Goal: Feedback & Contribution: Submit feedback/report problem

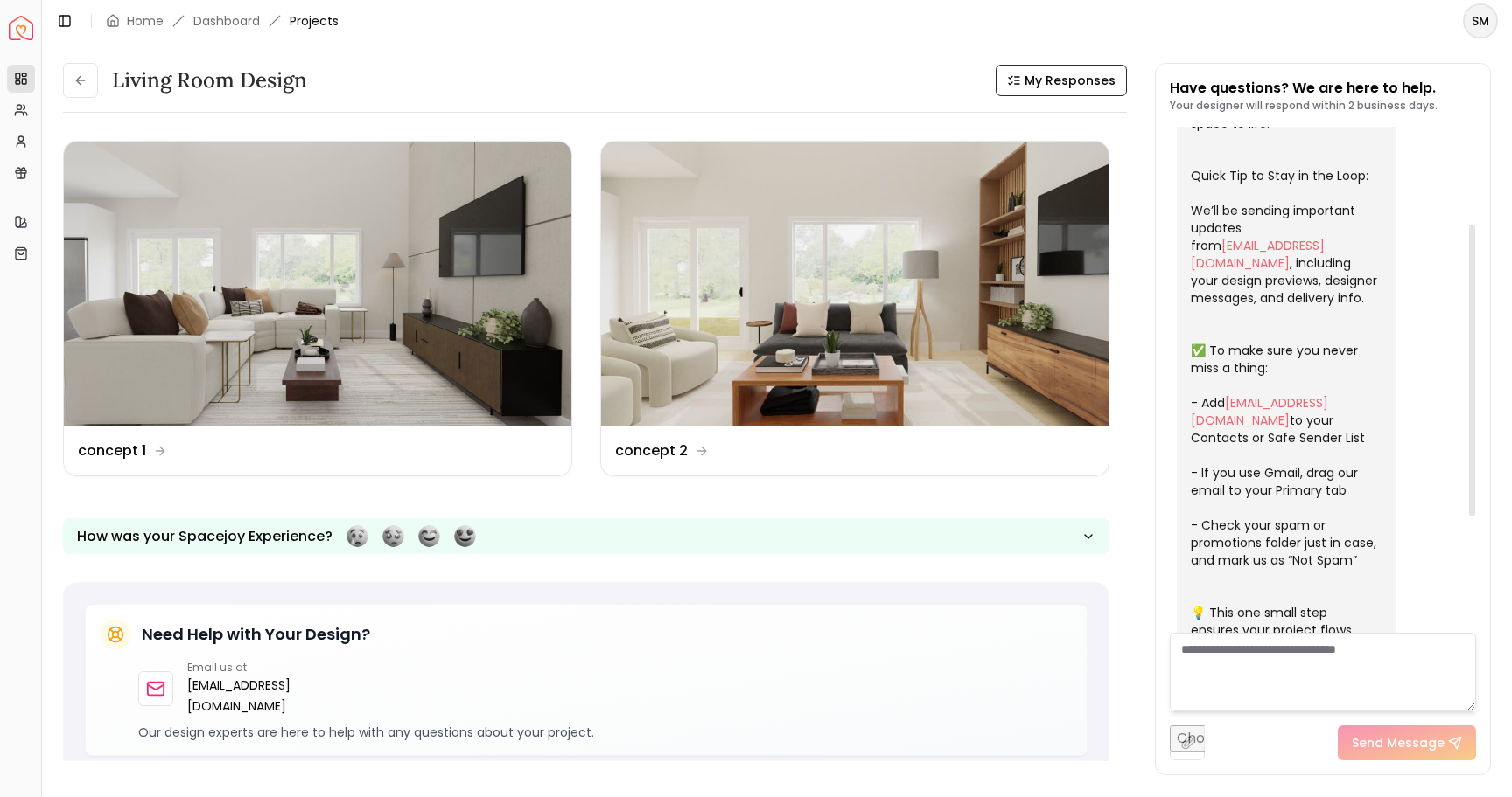
scroll to position [120, 0]
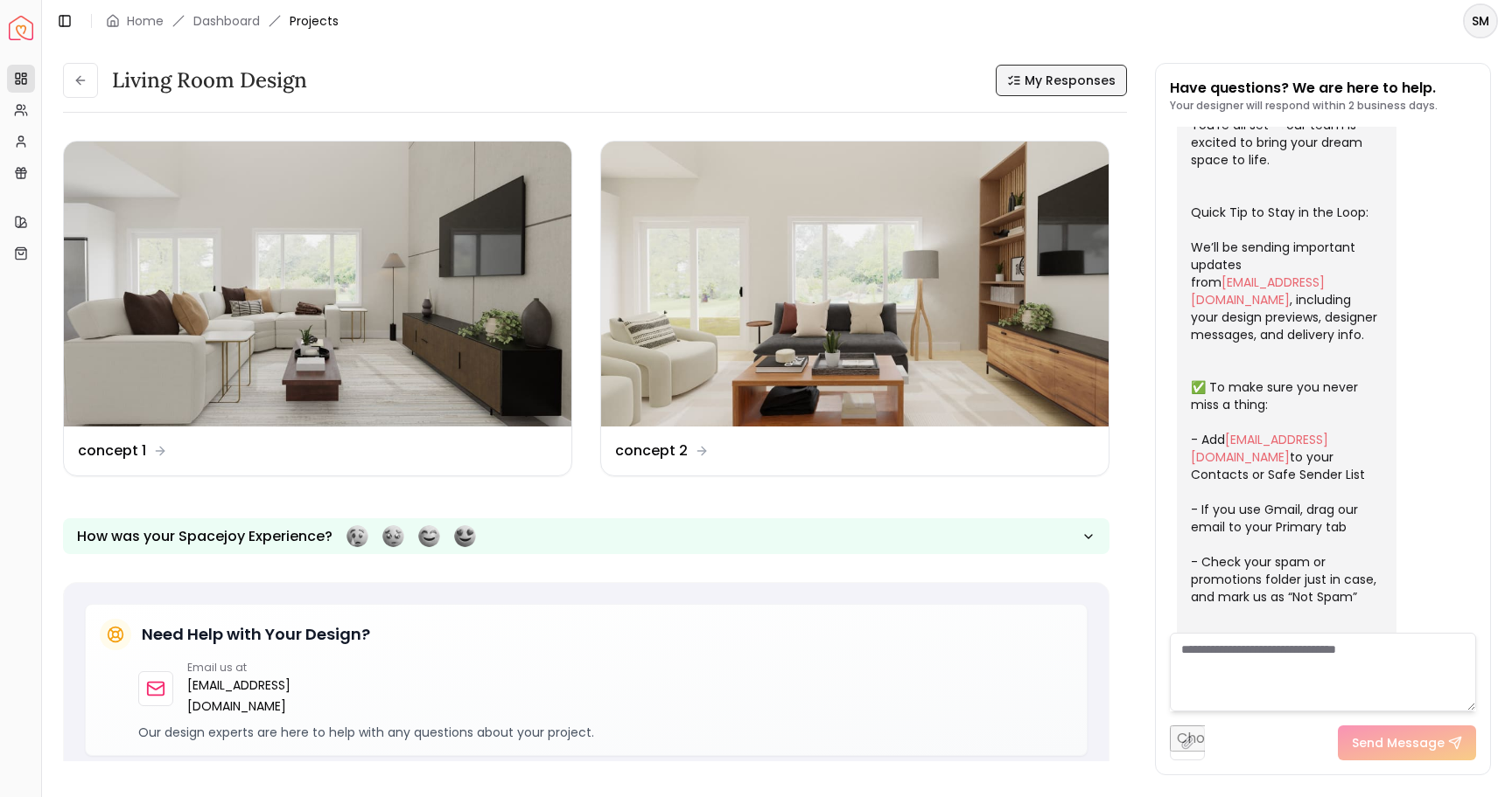
click at [1040, 83] on span "My Responses" at bounding box center [1069, 80] width 91 height 17
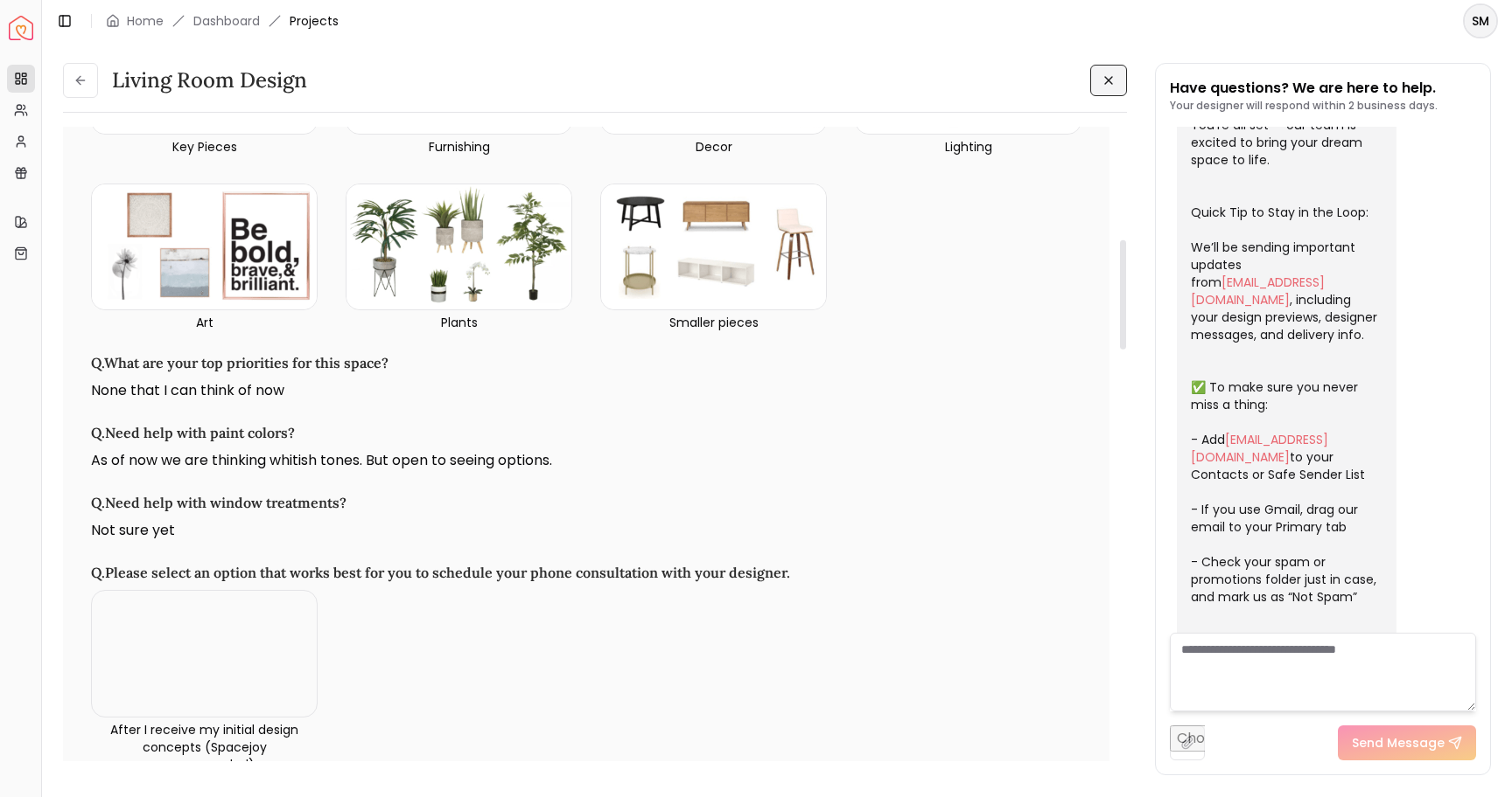
scroll to position [651, 0]
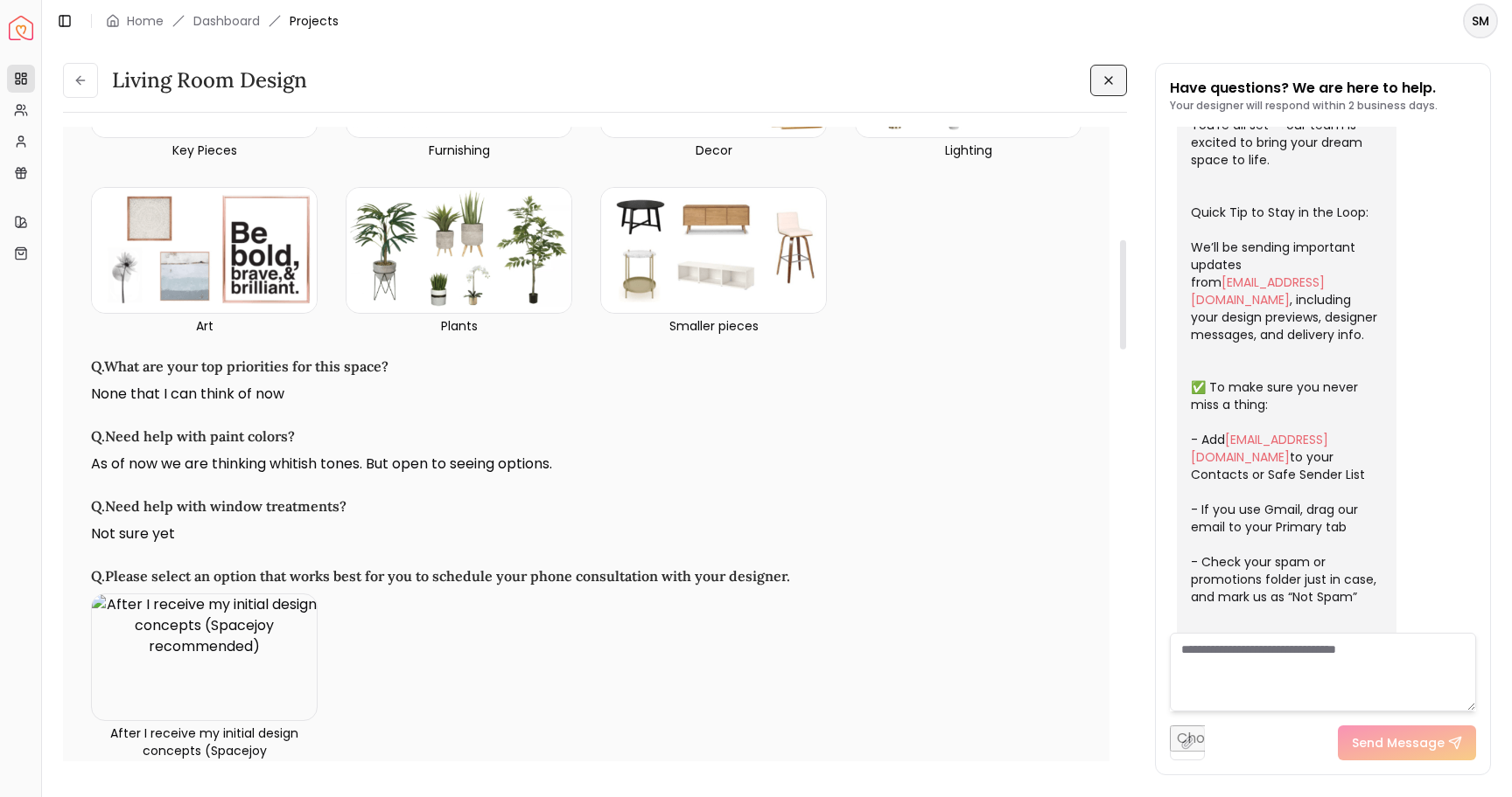
click at [213, 630] on img at bounding box center [204, 657] width 225 height 126
click at [206, 669] on img at bounding box center [204, 657] width 225 height 126
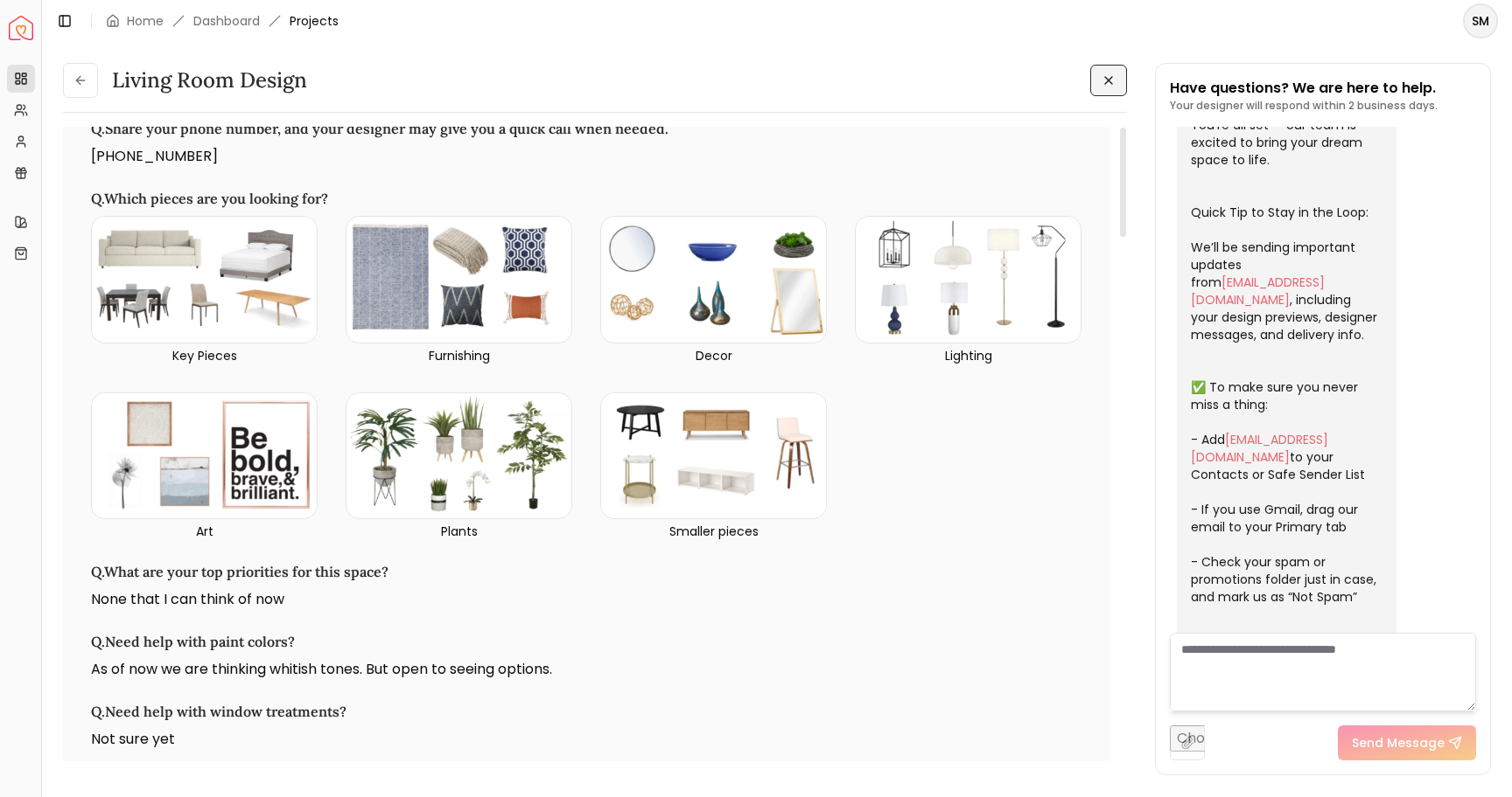
scroll to position [0, 0]
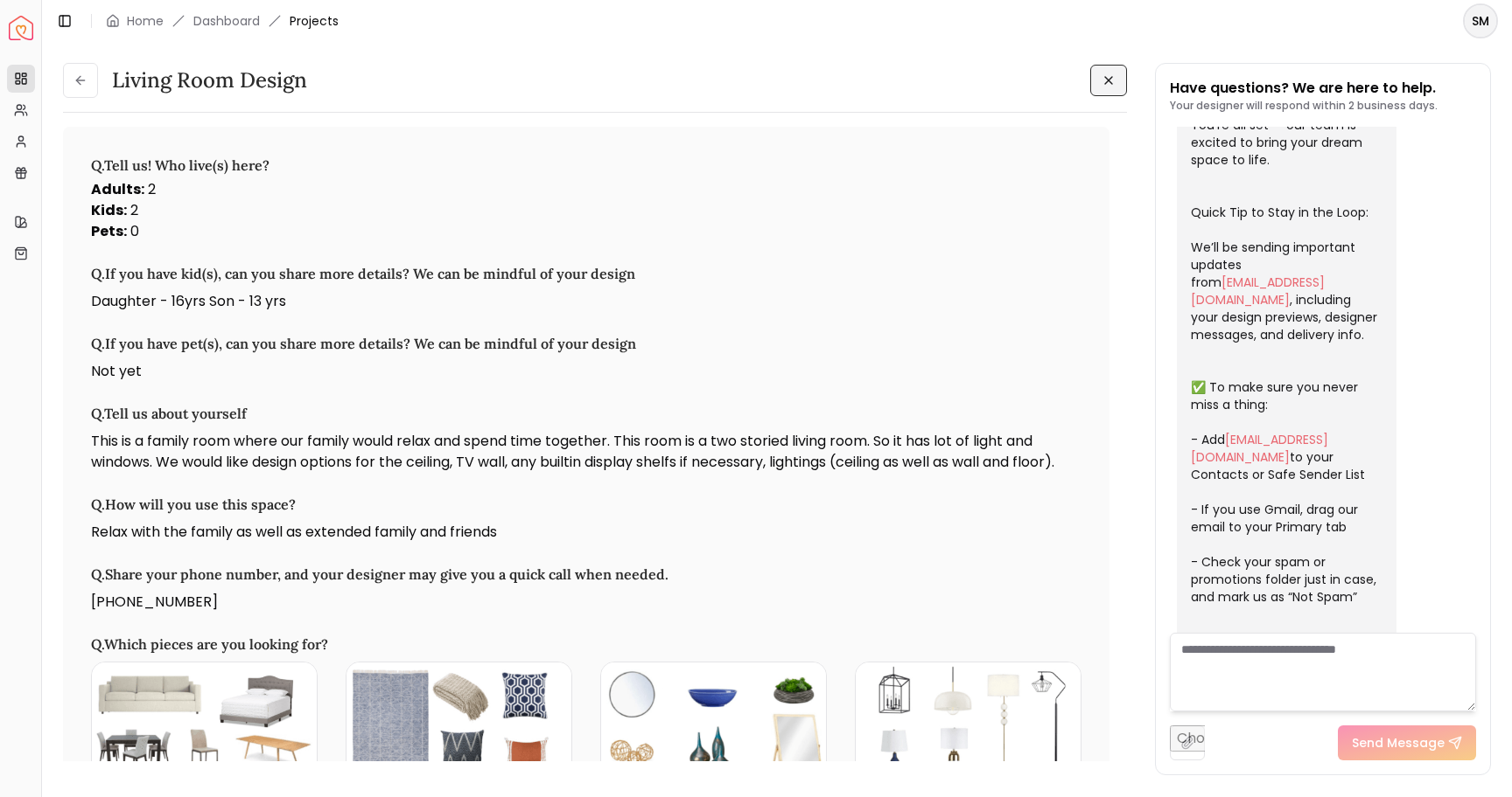
click at [1104, 74] on icon at bounding box center [1108, 80] width 14 height 14
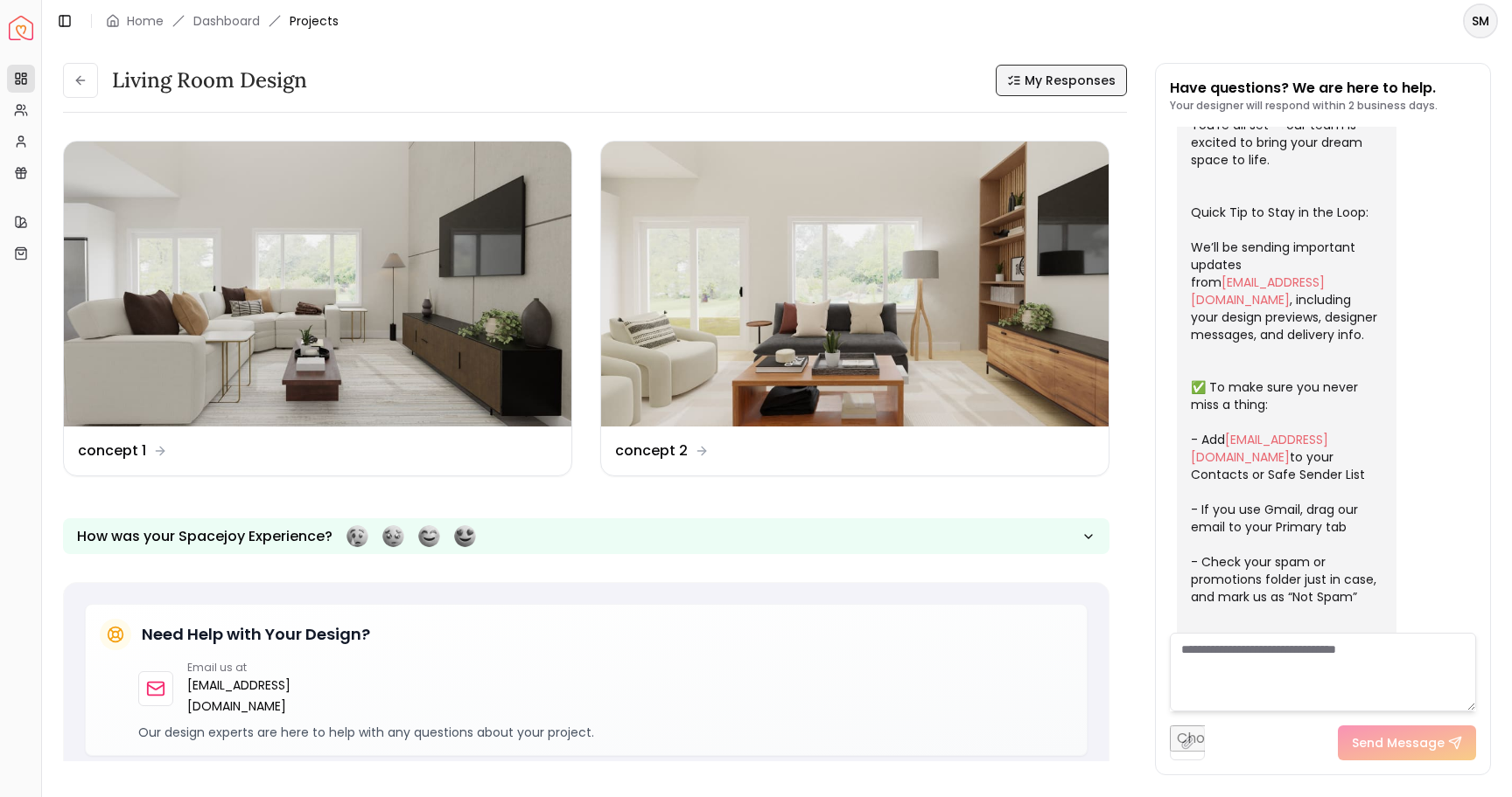
click at [307, 26] on span "Projects" at bounding box center [313, 20] width 49 height 17
click at [78, 70] on button at bounding box center [81, 81] width 35 height 35
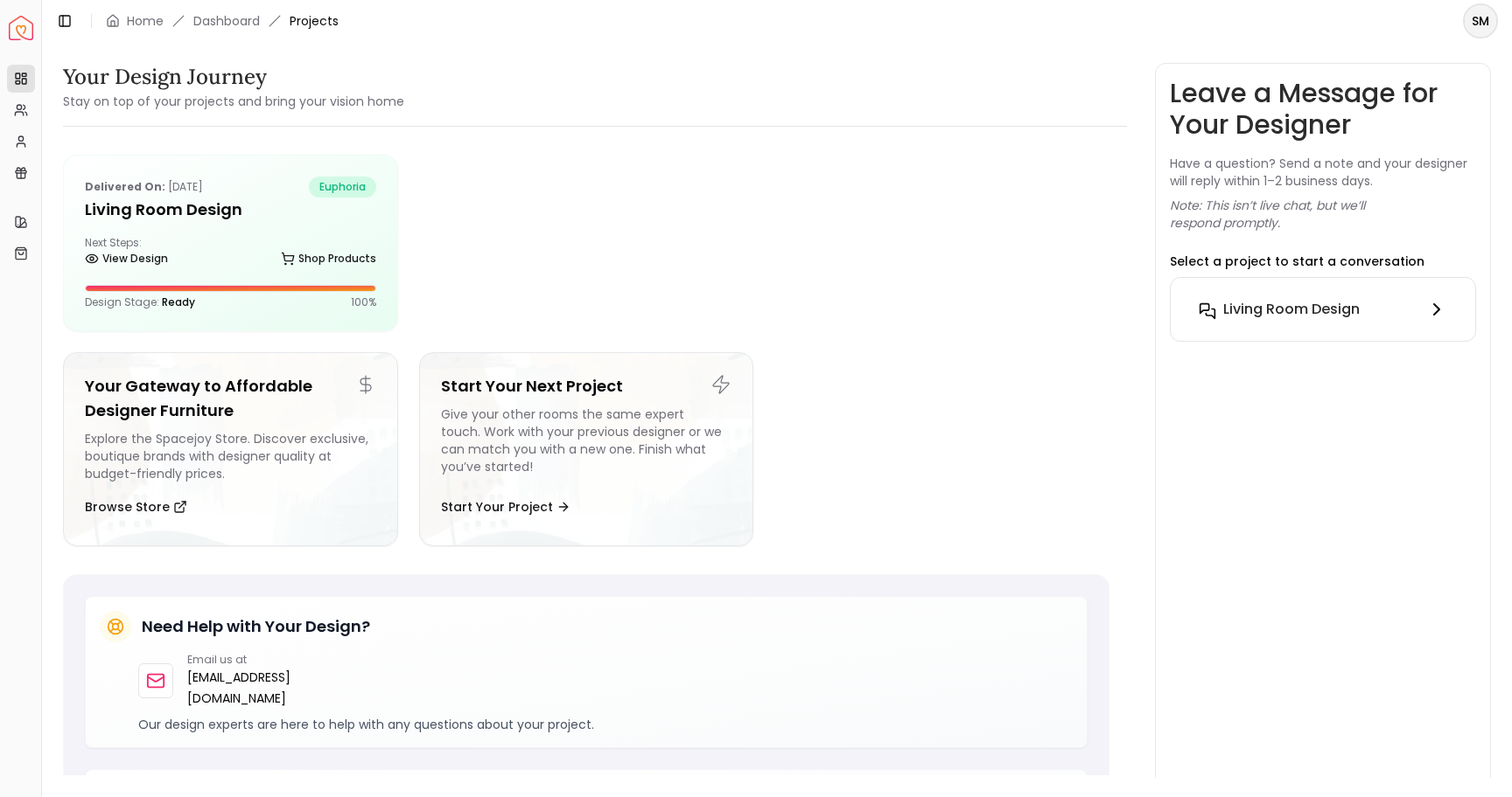
click at [1293, 306] on h6 "Living Room design" at bounding box center [1291, 309] width 137 height 21
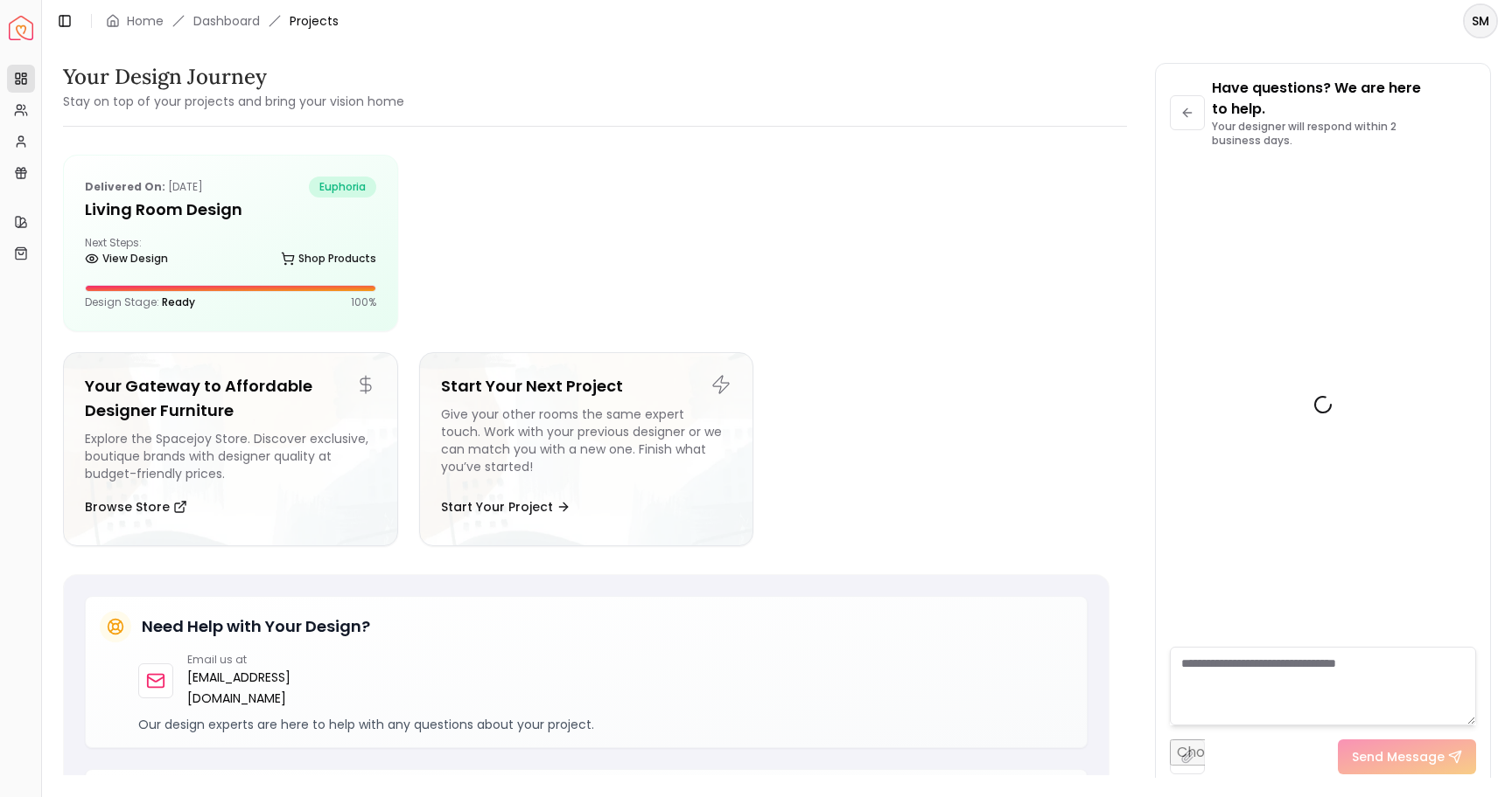
scroll to position [354, 0]
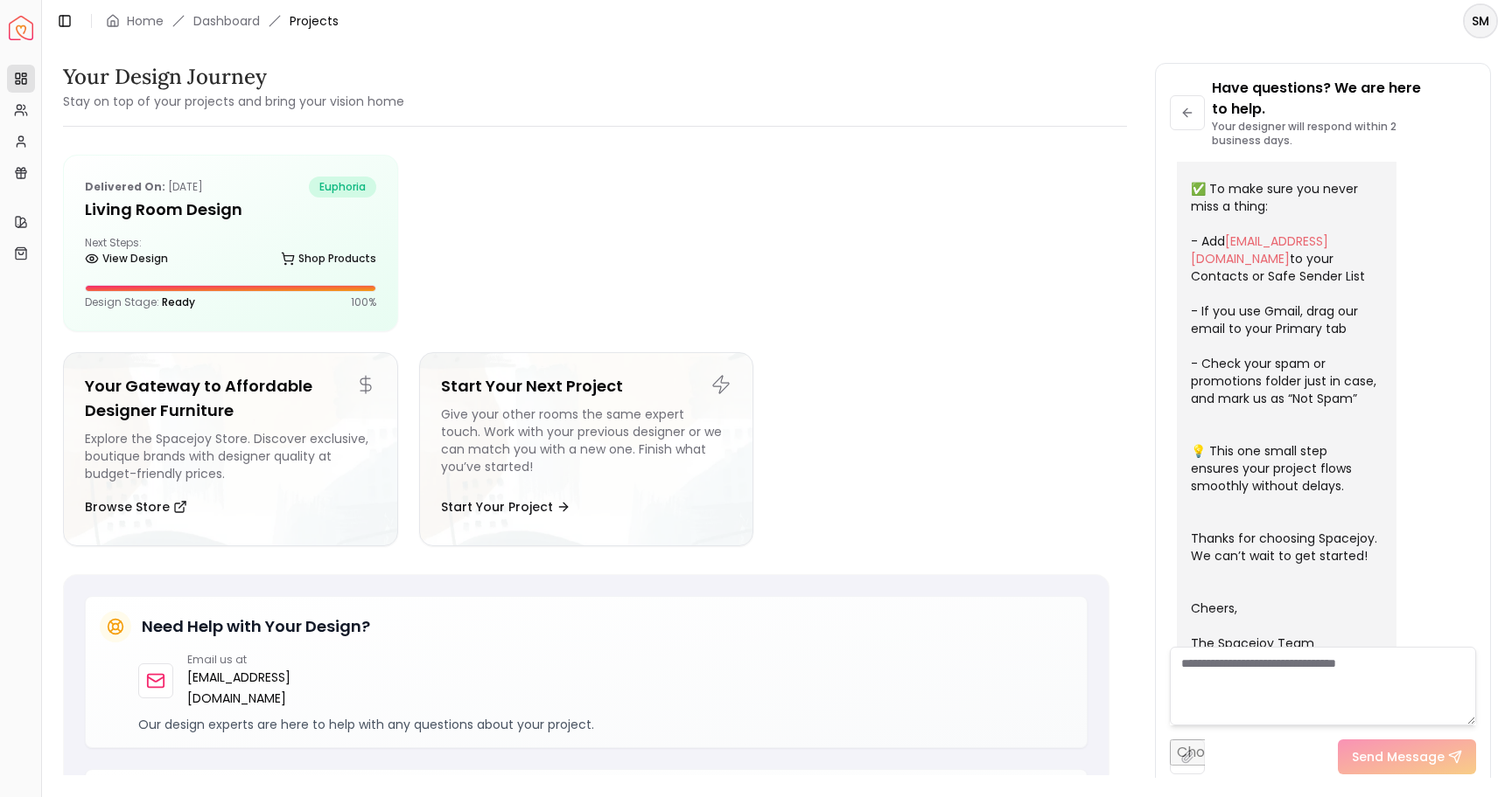
click at [1217, 666] on textarea at bounding box center [1322, 687] width 306 height 79
type textarea "*********"
click at [19, 135] on icon at bounding box center [20, 141] width 14 height 14
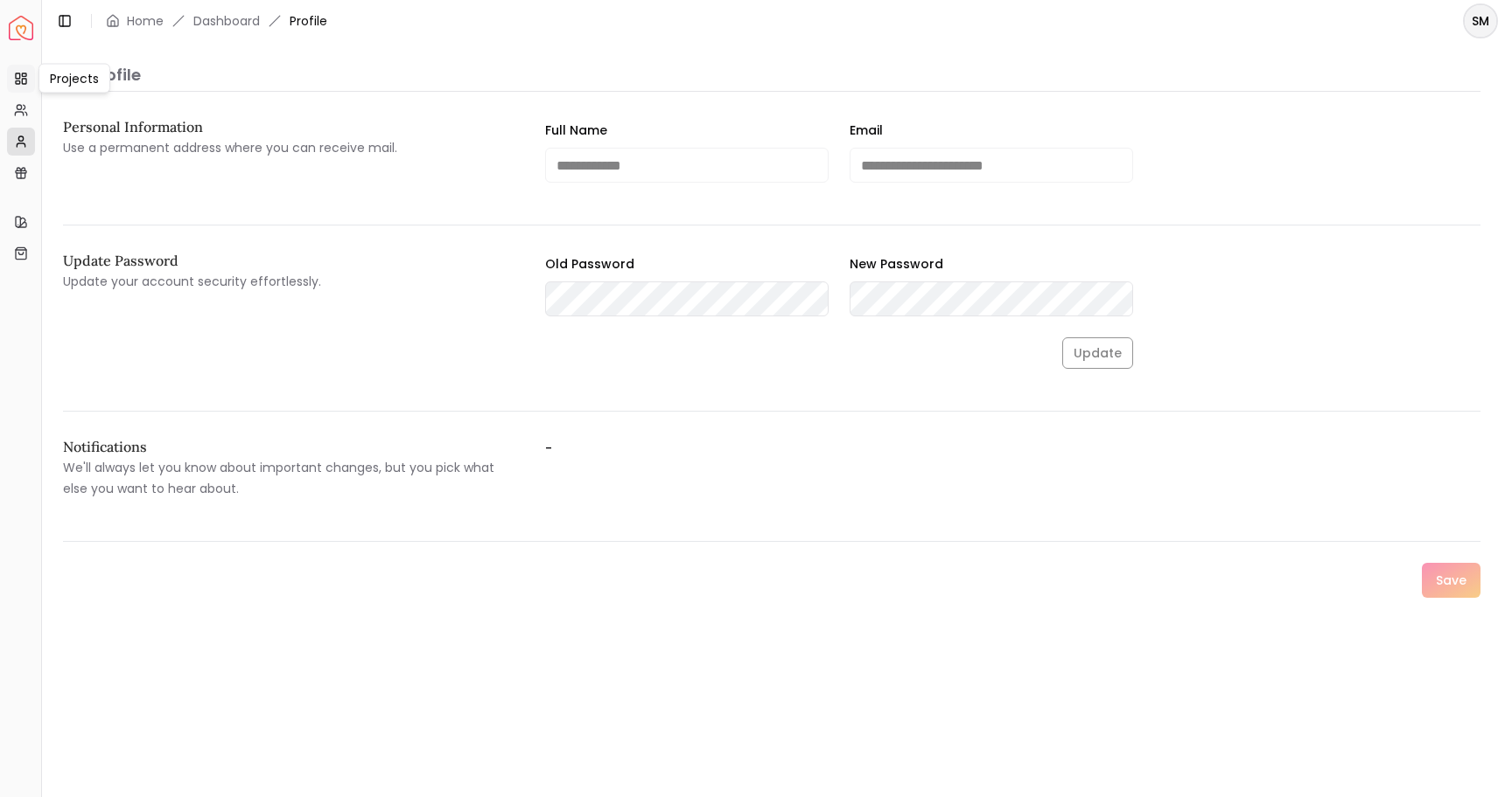
click at [20, 83] on icon at bounding box center [20, 78] width 14 height 14
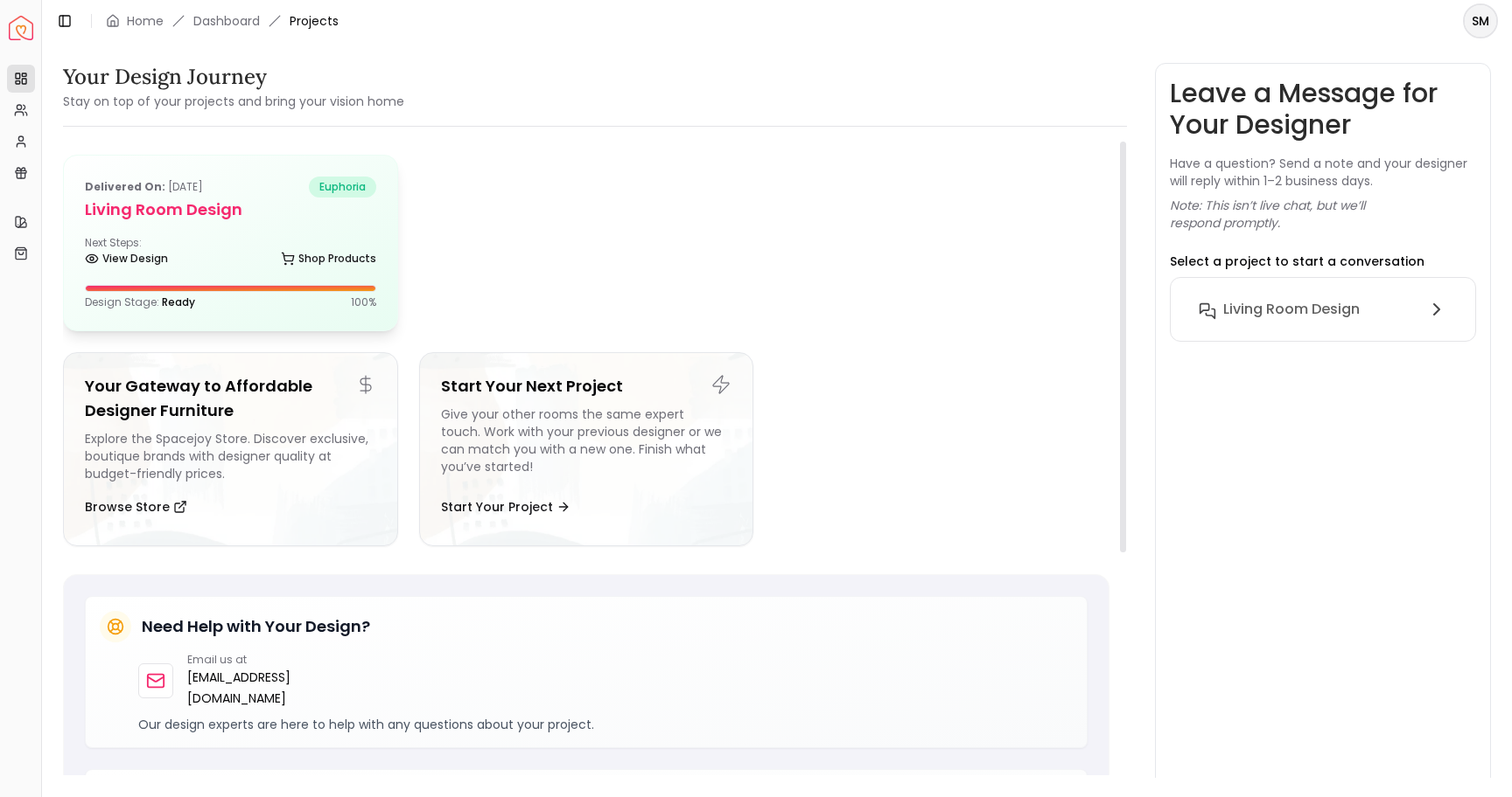
click at [167, 211] on h5 "Living Room design" at bounding box center [230, 209] width 291 height 25
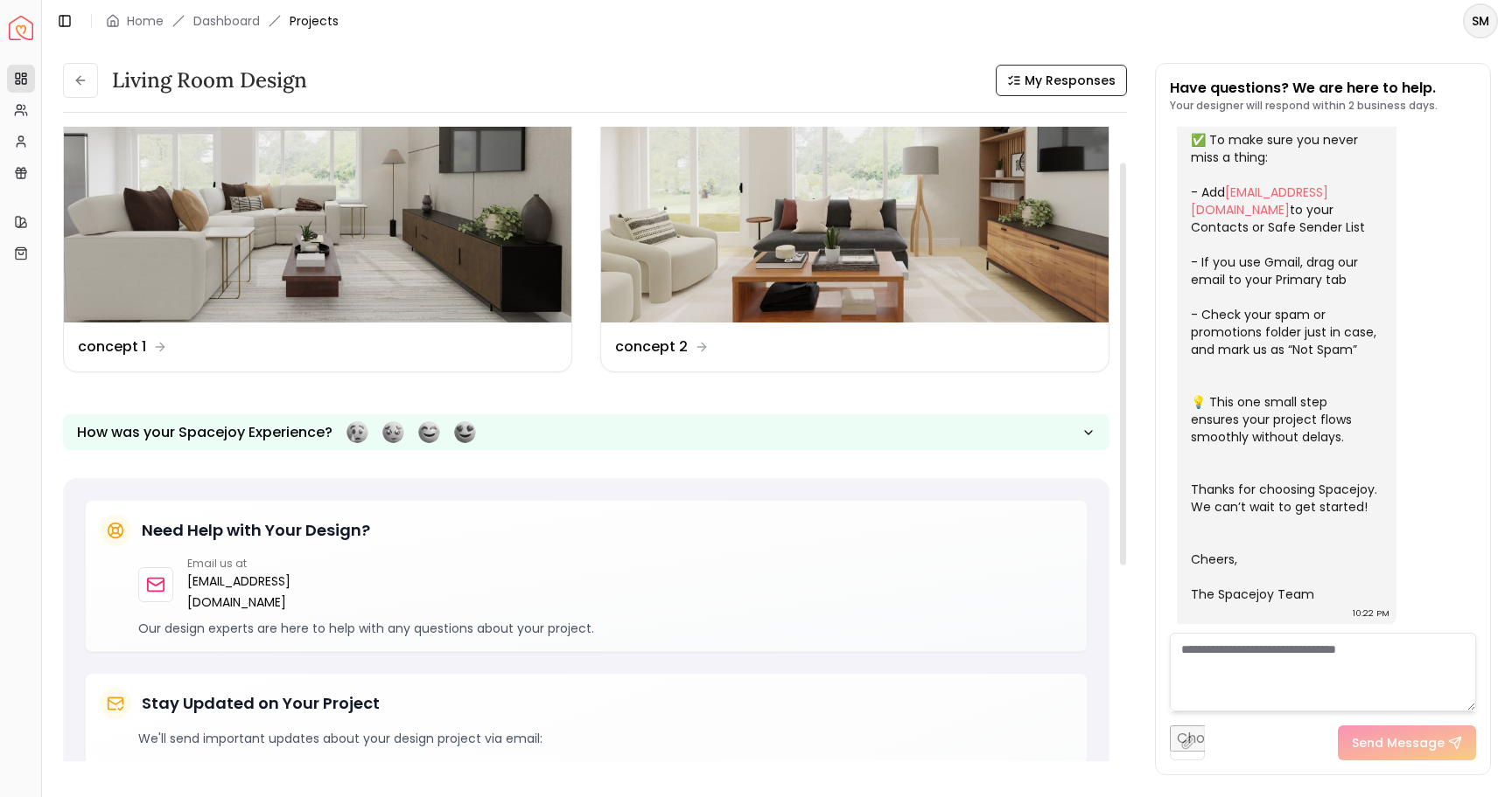
scroll to position [108, 0]
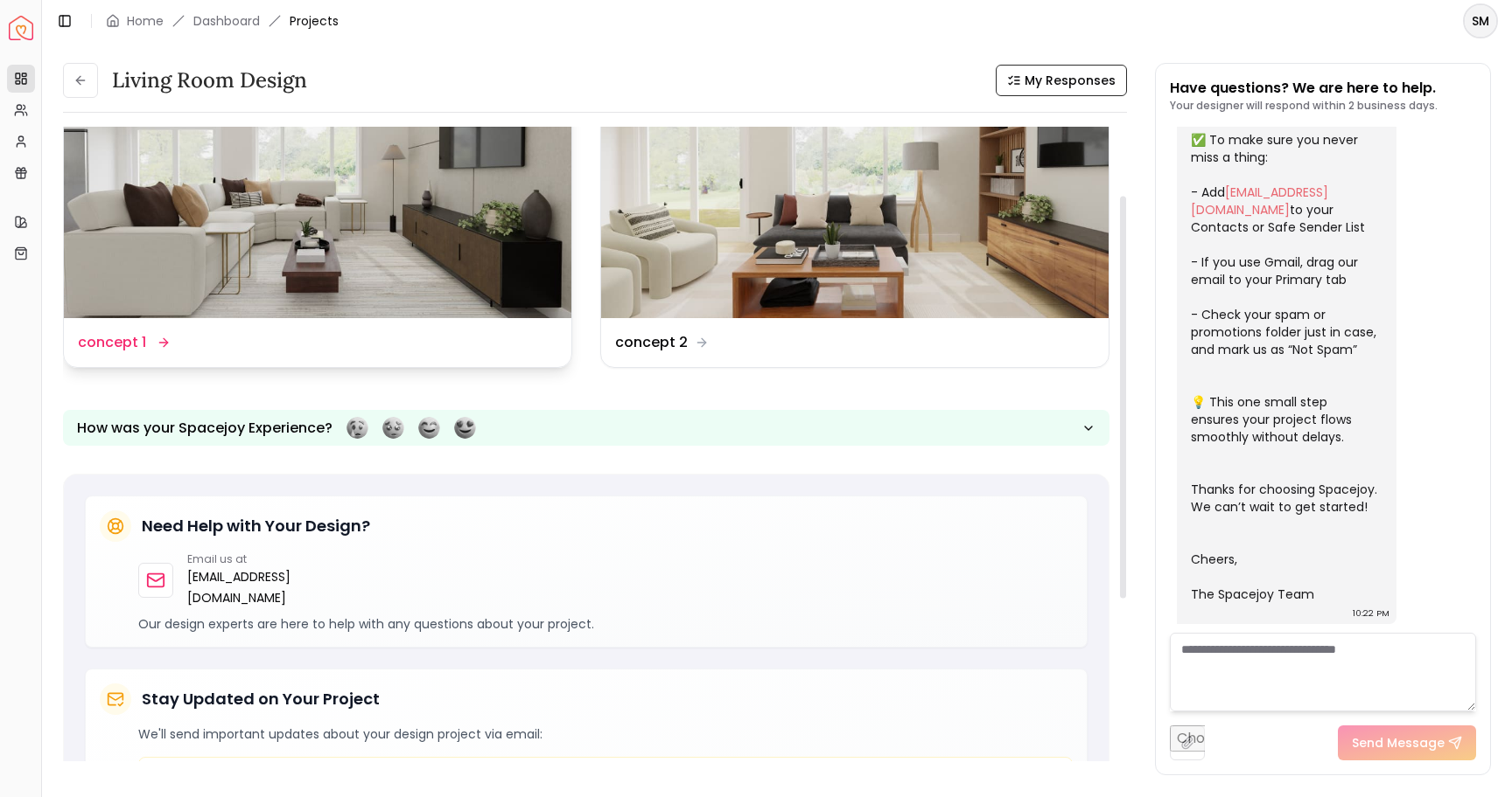
click at [307, 268] on img at bounding box center [318, 175] width 507 height 285
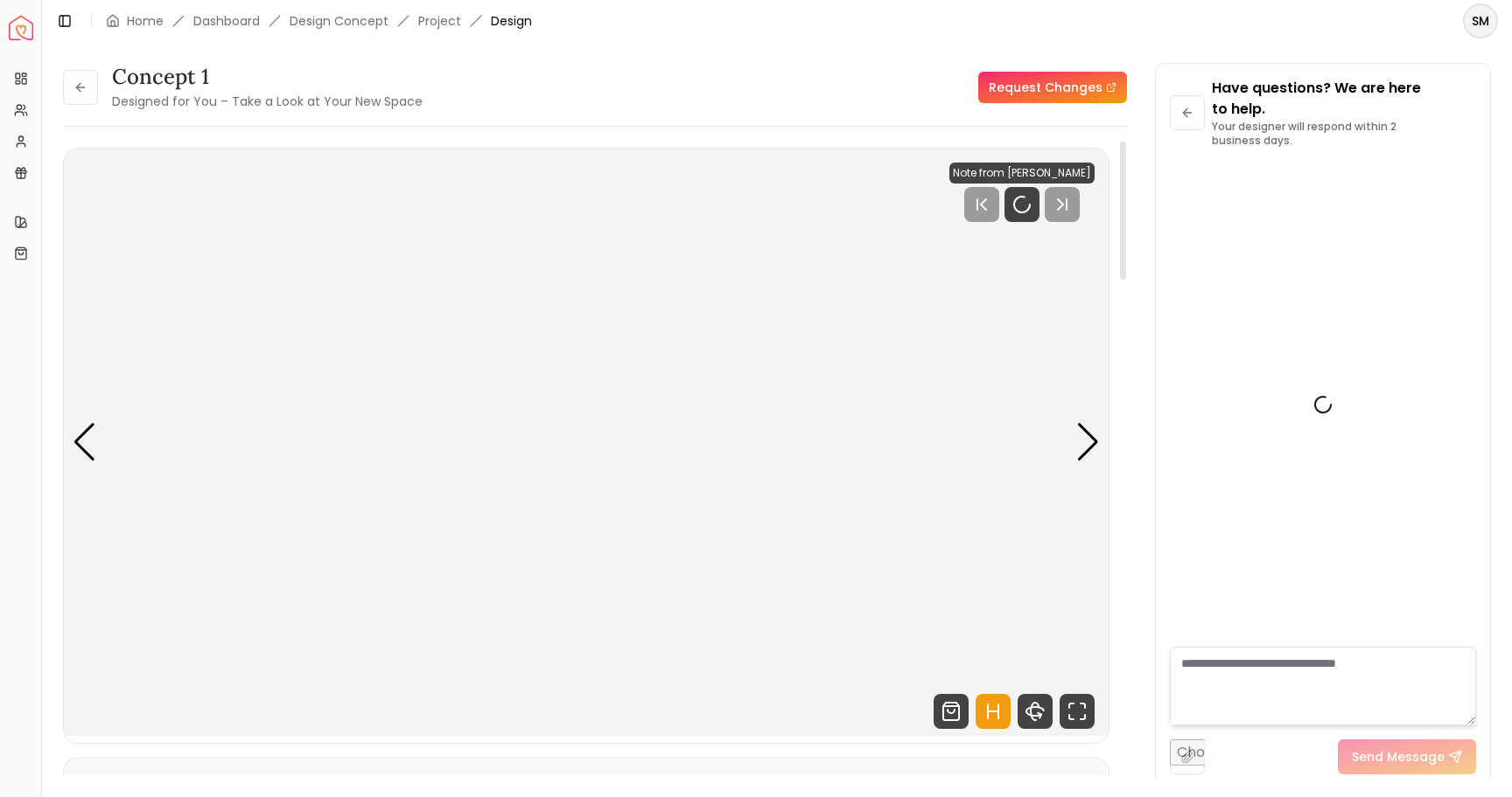
scroll to position [354, 0]
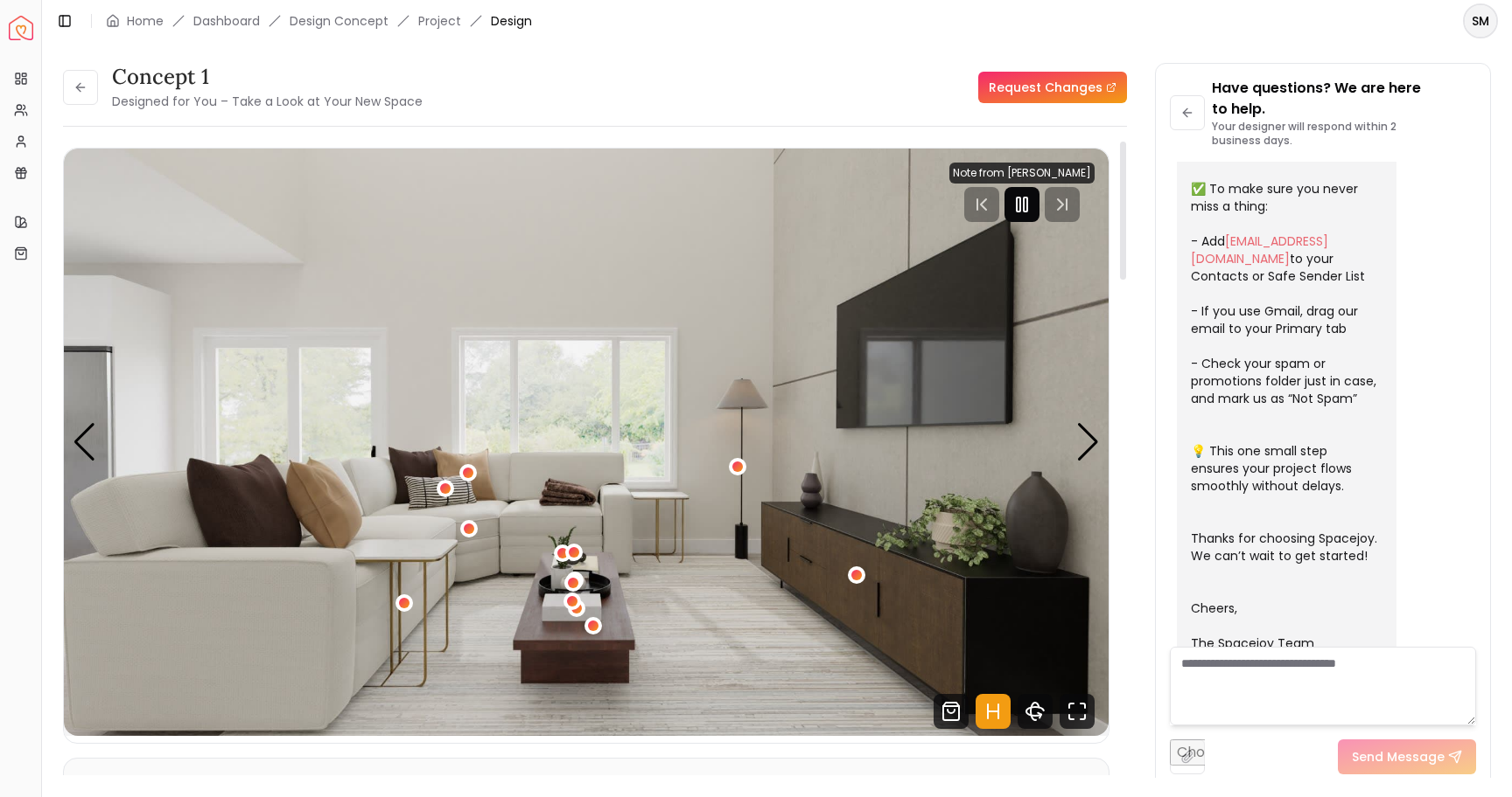
click at [1027, 207] on rect "Pause" at bounding box center [1025, 204] width 4 height 14
click at [1048, 85] on link "Request Changes" at bounding box center [1053, 87] width 149 height 31
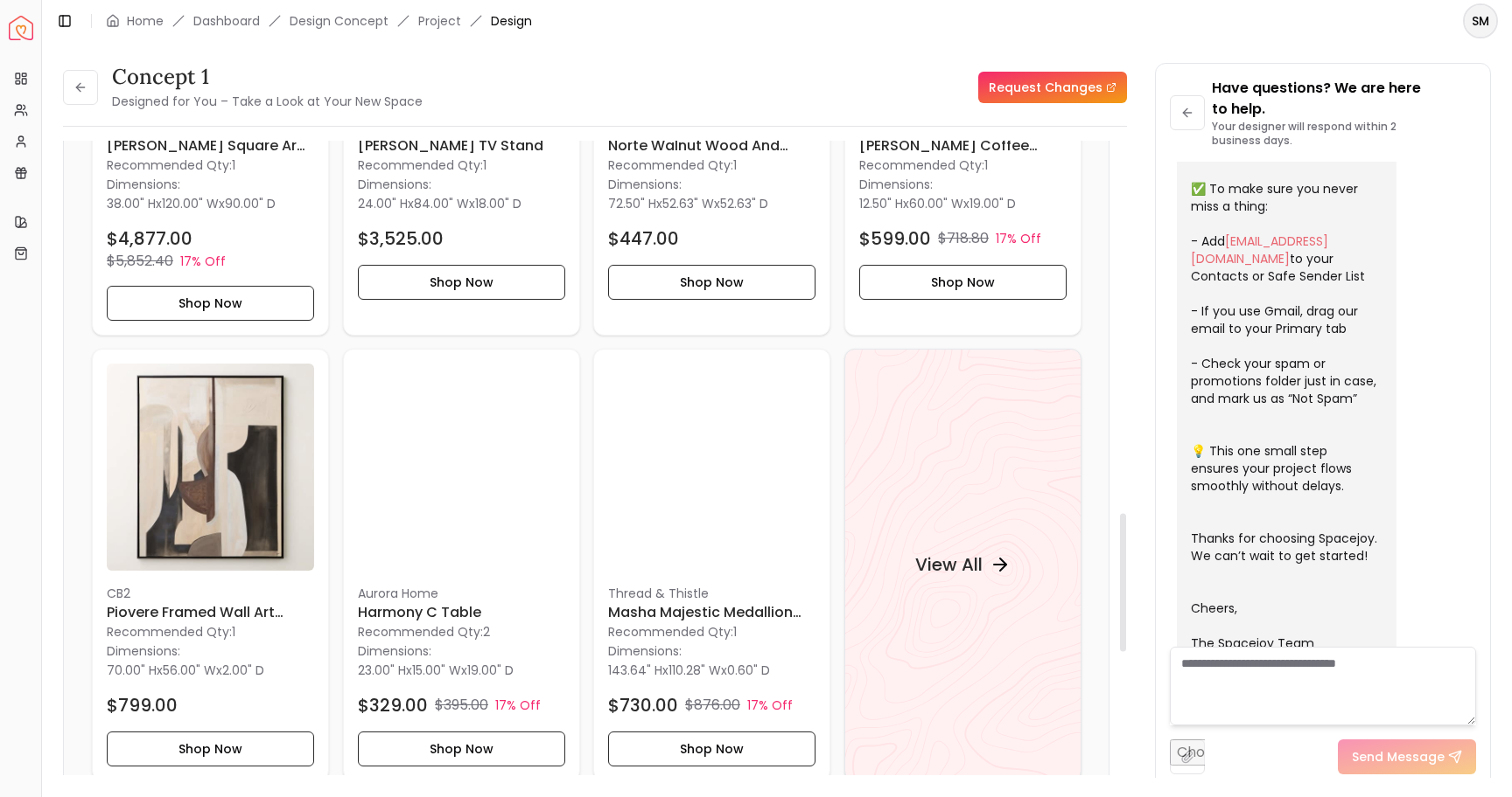
scroll to position [1684, 0]
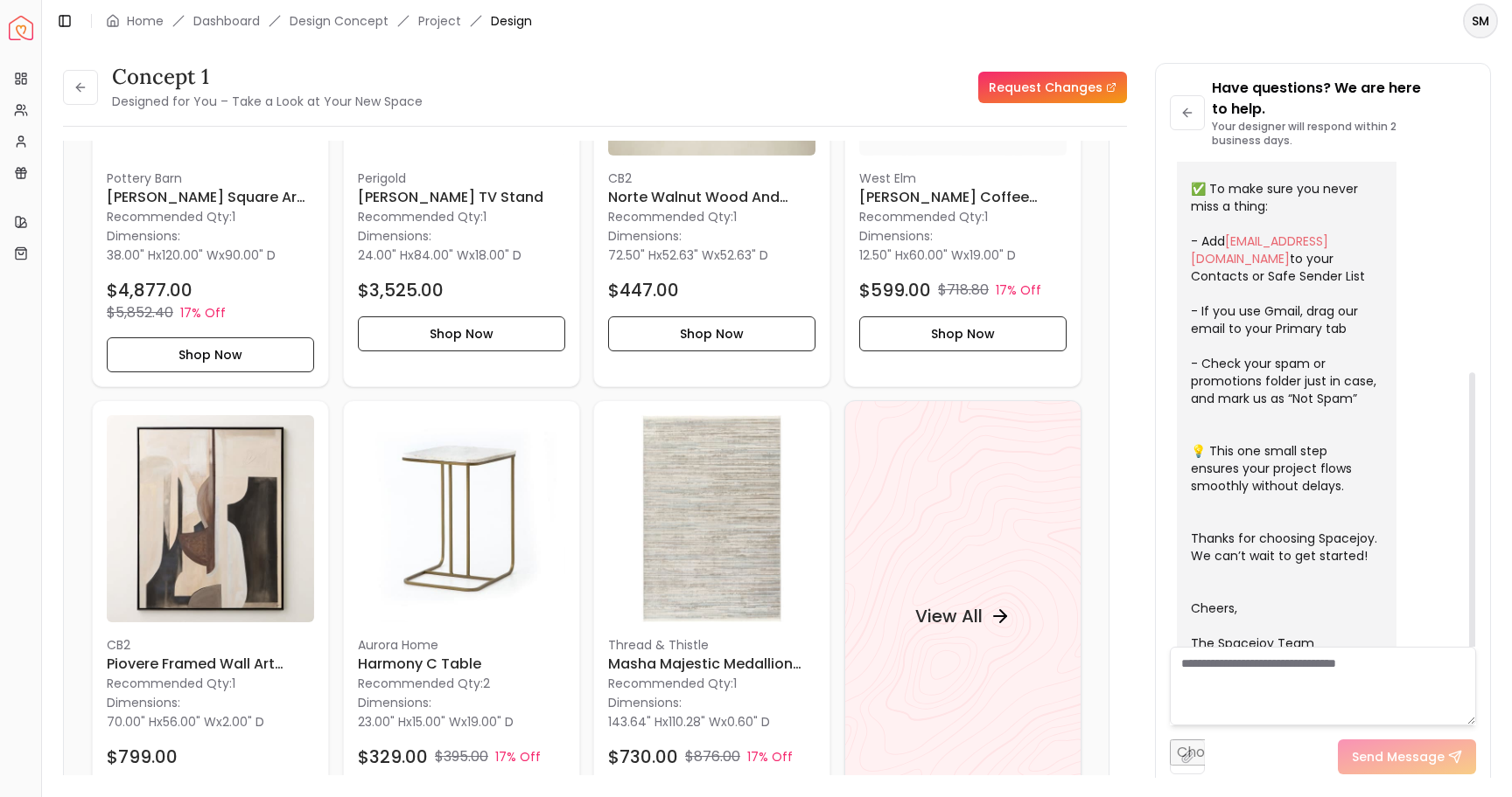
click at [1243, 679] on textarea at bounding box center [1322, 687] width 306 height 79
type textarea "*"
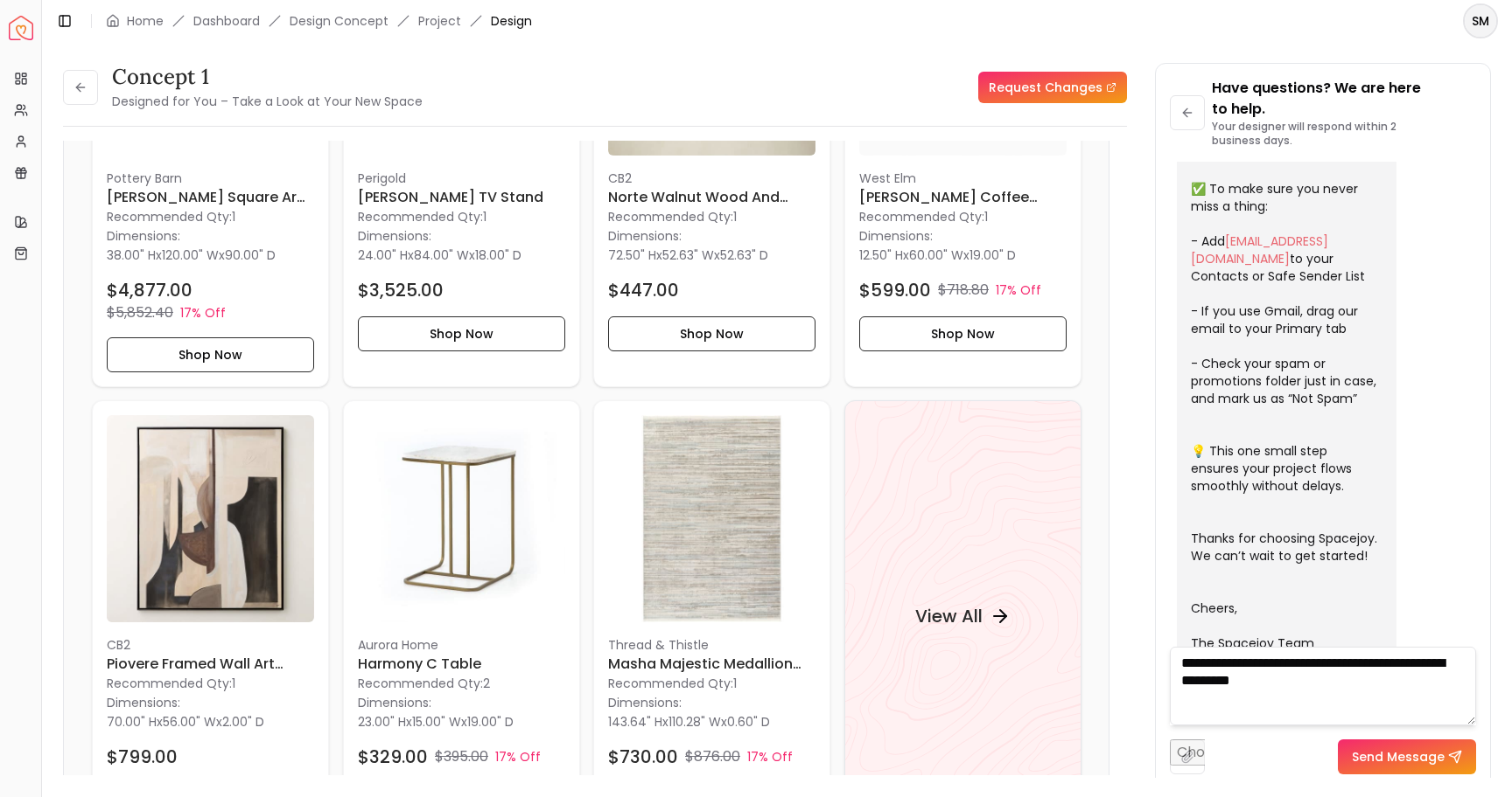
click at [1180, 668] on textarea "**********" at bounding box center [1322, 687] width 306 height 79
type textarea "**********"
click at [1396, 760] on button "Send Message" at bounding box center [1406, 758] width 138 height 35
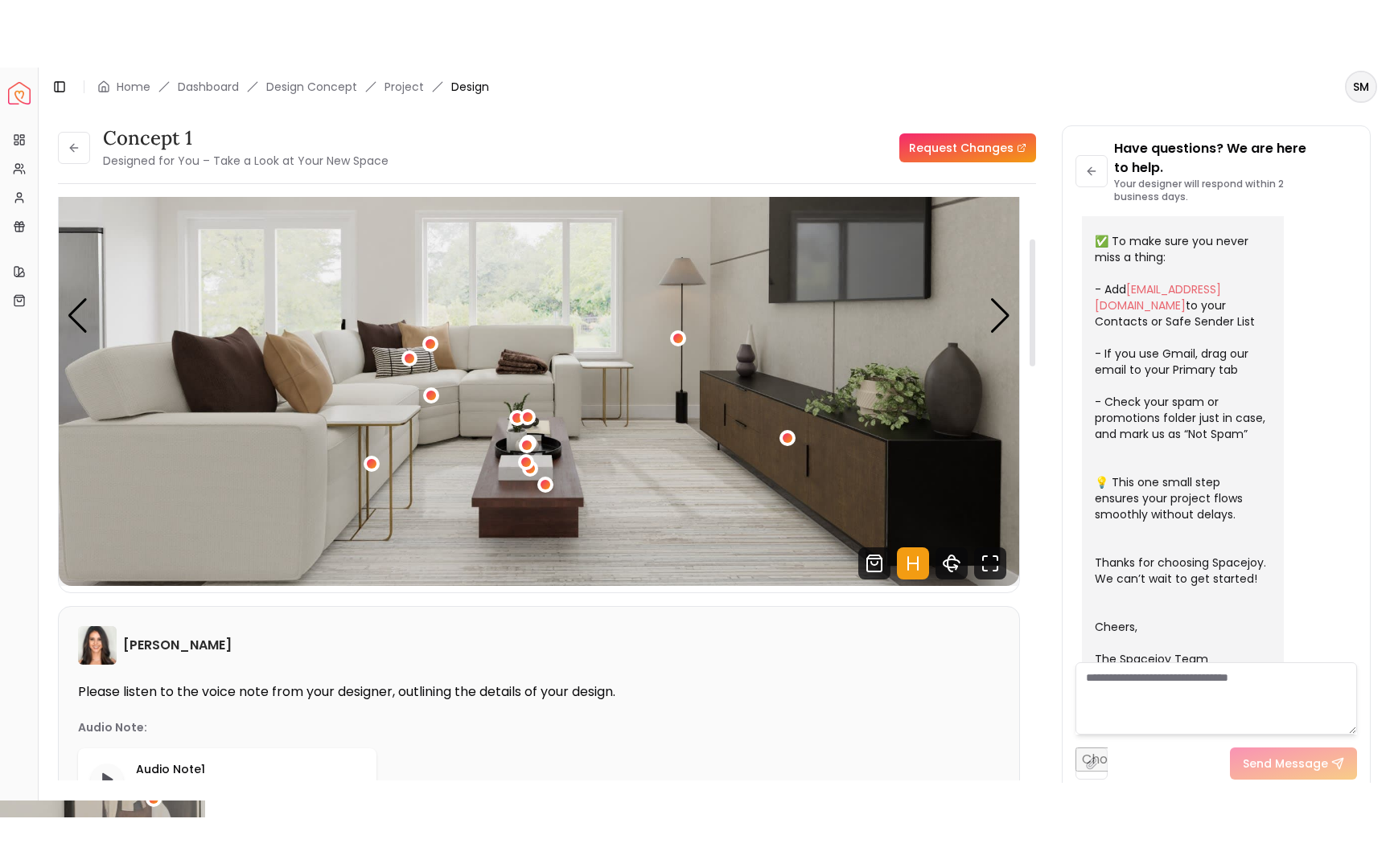
scroll to position [157, 0]
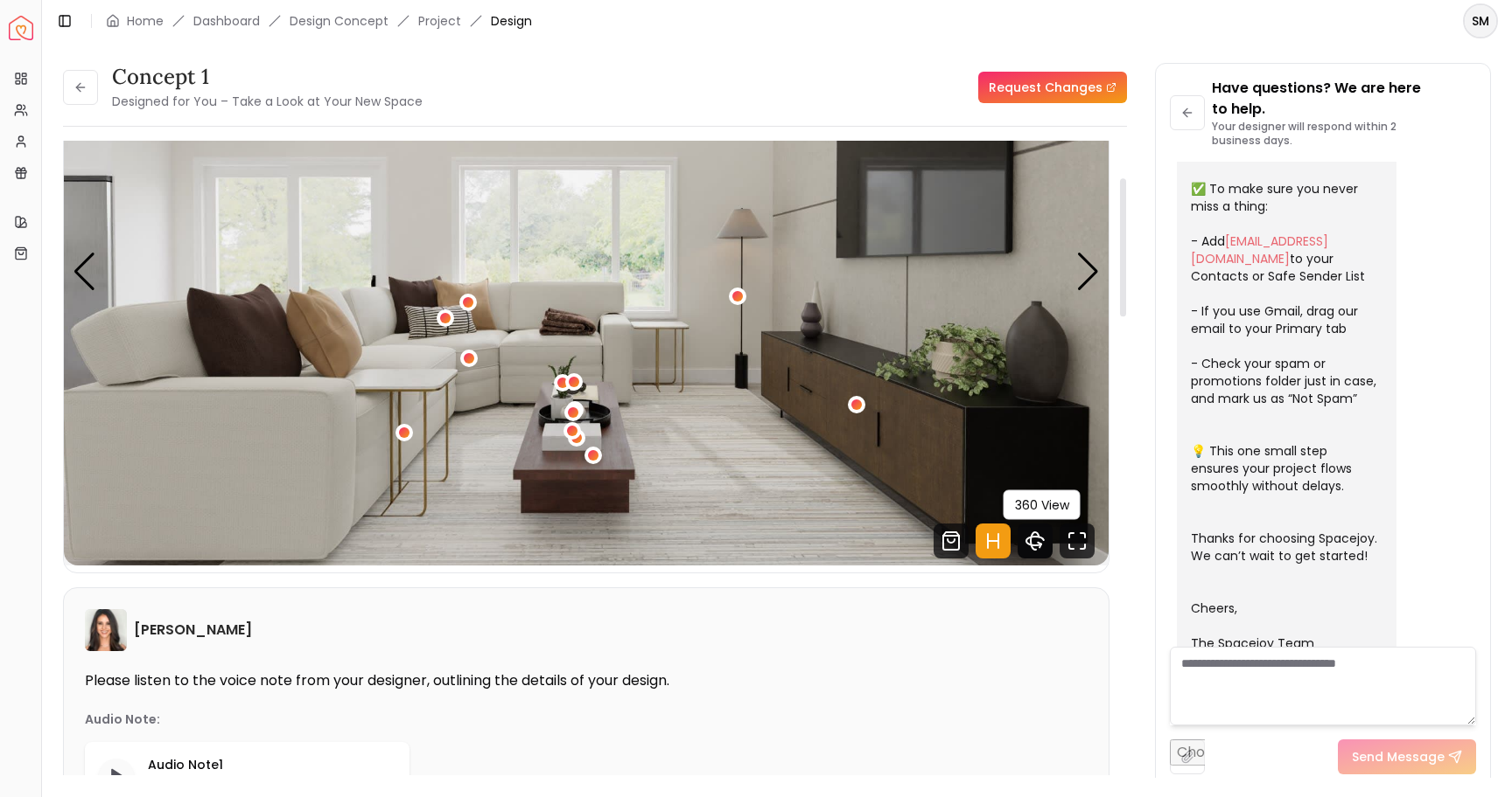
click at [1033, 540] on icon "360 View" at bounding box center [1035, 541] width 35 height 35
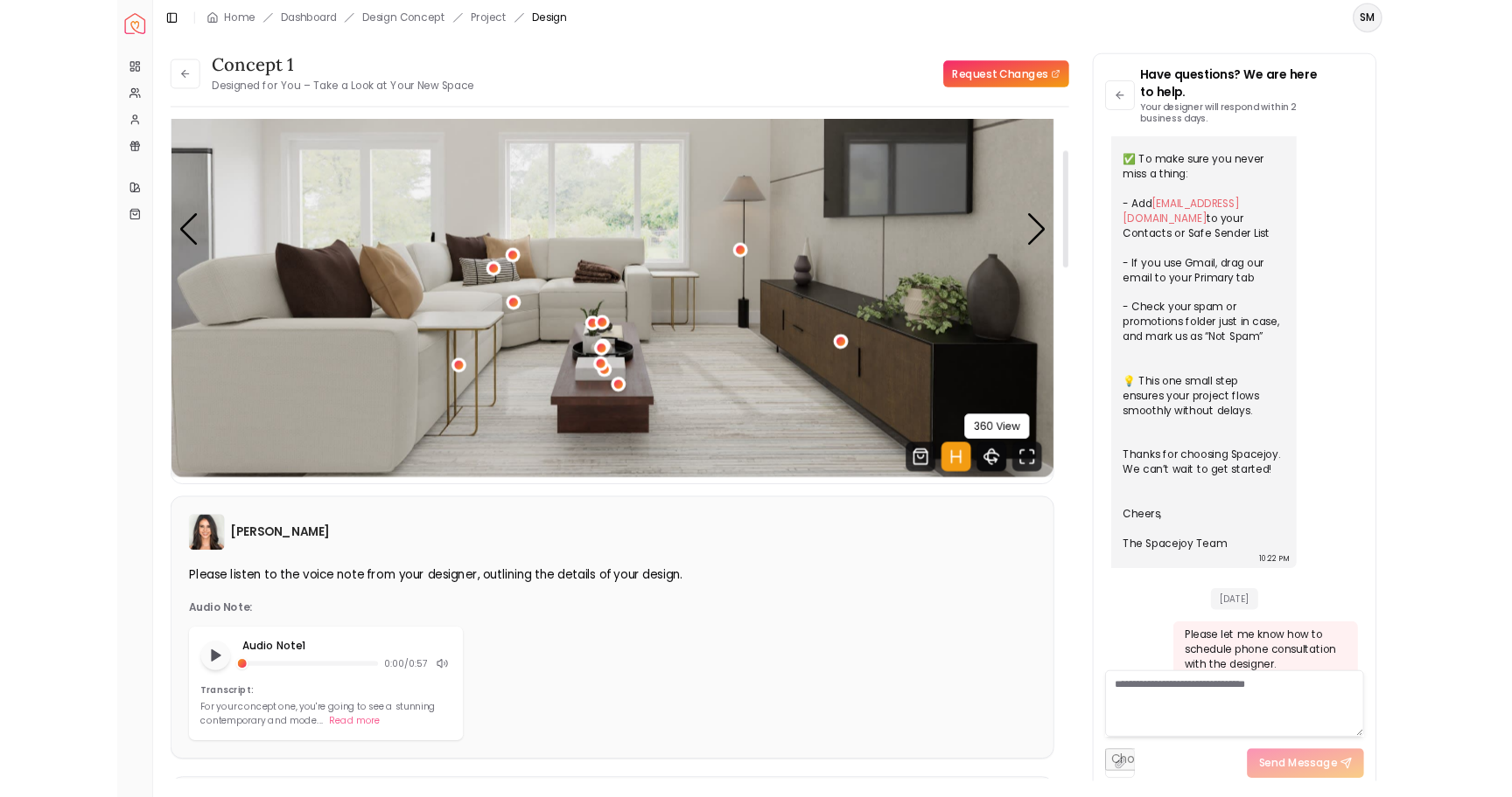
scroll to position [351, 0]
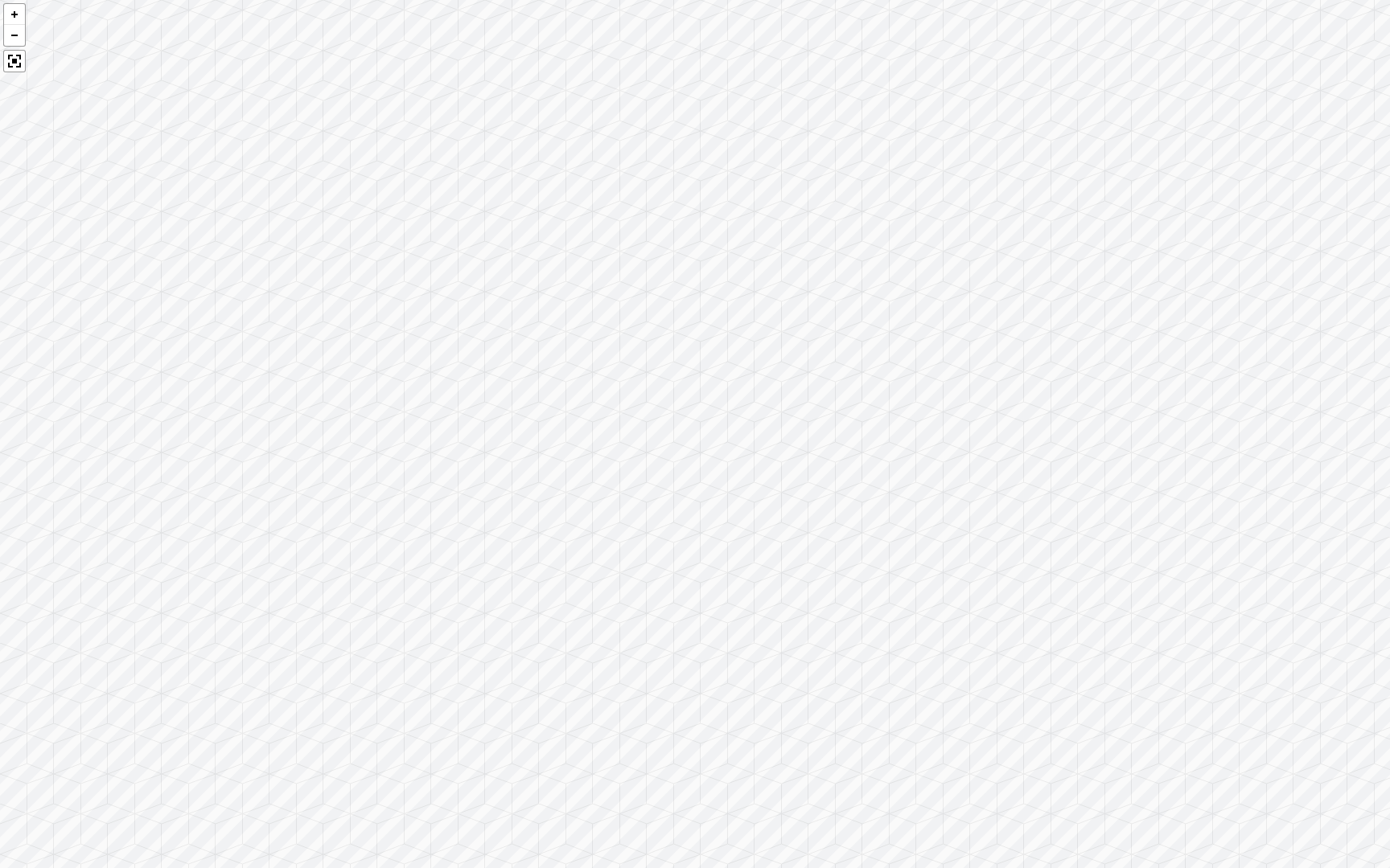
click at [558, 529] on div at bounding box center [695, 434] width 1390 height 868
click at [350, 582] on div at bounding box center [695, 434] width 1390 height 868
click at [333, 529] on div at bounding box center [695, 434] width 1390 height 868
drag, startPoint x: 247, startPoint y: 560, endPoint x: 873, endPoint y: 507, distance: 628.2
click at [874, 508] on div at bounding box center [695, 434] width 1390 height 868
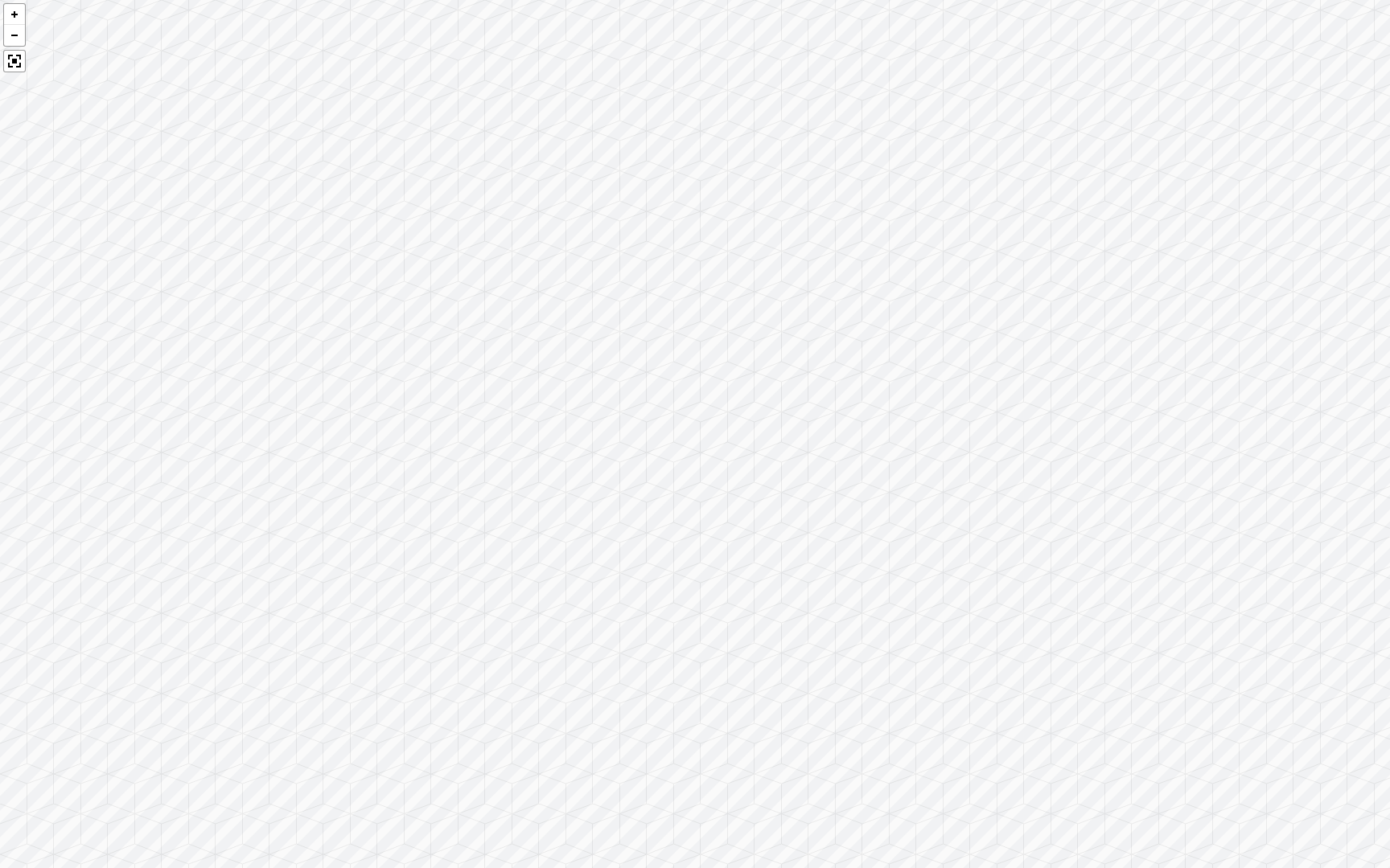
drag, startPoint x: 230, startPoint y: 546, endPoint x: 736, endPoint y: 377, distance: 533.5
click at [736, 377] on div at bounding box center [695, 434] width 1390 height 868
drag, startPoint x: 568, startPoint y: 384, endPoint x: 563, endPoint y: 574, distance: 190.1
click at [567, 583] on div at bounding box center [695, 434] width 1390 height 868
click at [549, 569] on div at bounding box center [695, 434] width 1390 height 868
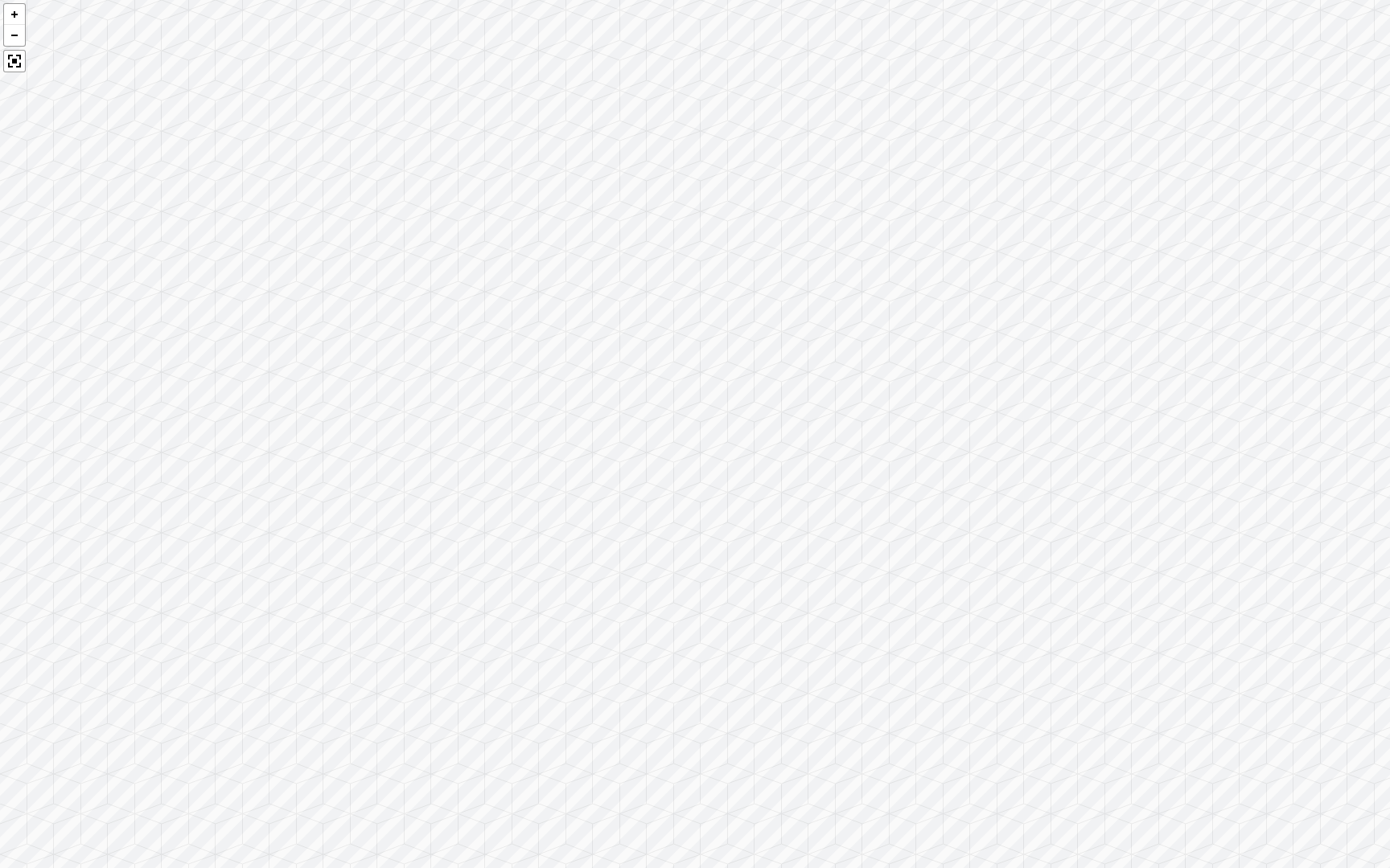
click at [412, 592] on div at bounding box center [695, 434] width 1390 height 868
click at [674, 607] on div at bounding box center [695, 434] width 1390 height 868
drag, startPoint x: 551, startPoint y: 598, endPoint x: 645, endPoint y: 863, distance: 281.2
click at [646, 733] on div at bounding box center [695, 434] width 1390 height 868
drag, startPoint x: 792, startPoint y: 399, endPoint x: 948, endPoint y: 857, distance: 483.8
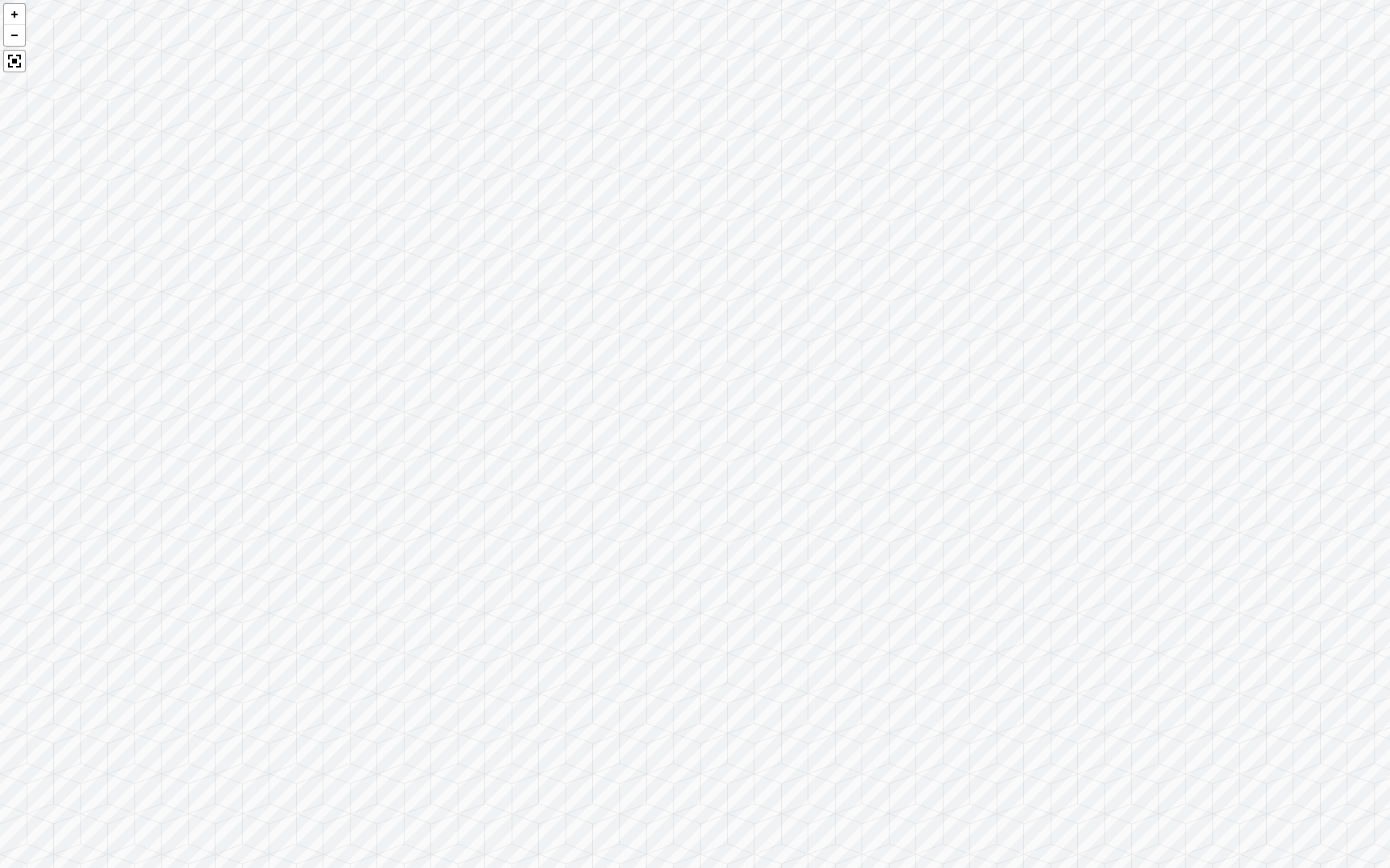
click at [949, 733] on div at bounding box center [695, 434] width 1390 height 868
drag, startPoint x: 916, startPoint y: 445, endPoint x: 1389, endPoint y: 866, distance: 633.2
click at [1389, 733] on div at bounding box center [695, 434] width 1390 height 868
drag, startPoint x: 945, startPoint y: 212, endPoint x: 1389, endPoint y: 805, distance: 740.8
click at [1389, 733] on div at bounding box center [695, 434] width 1390 height 868
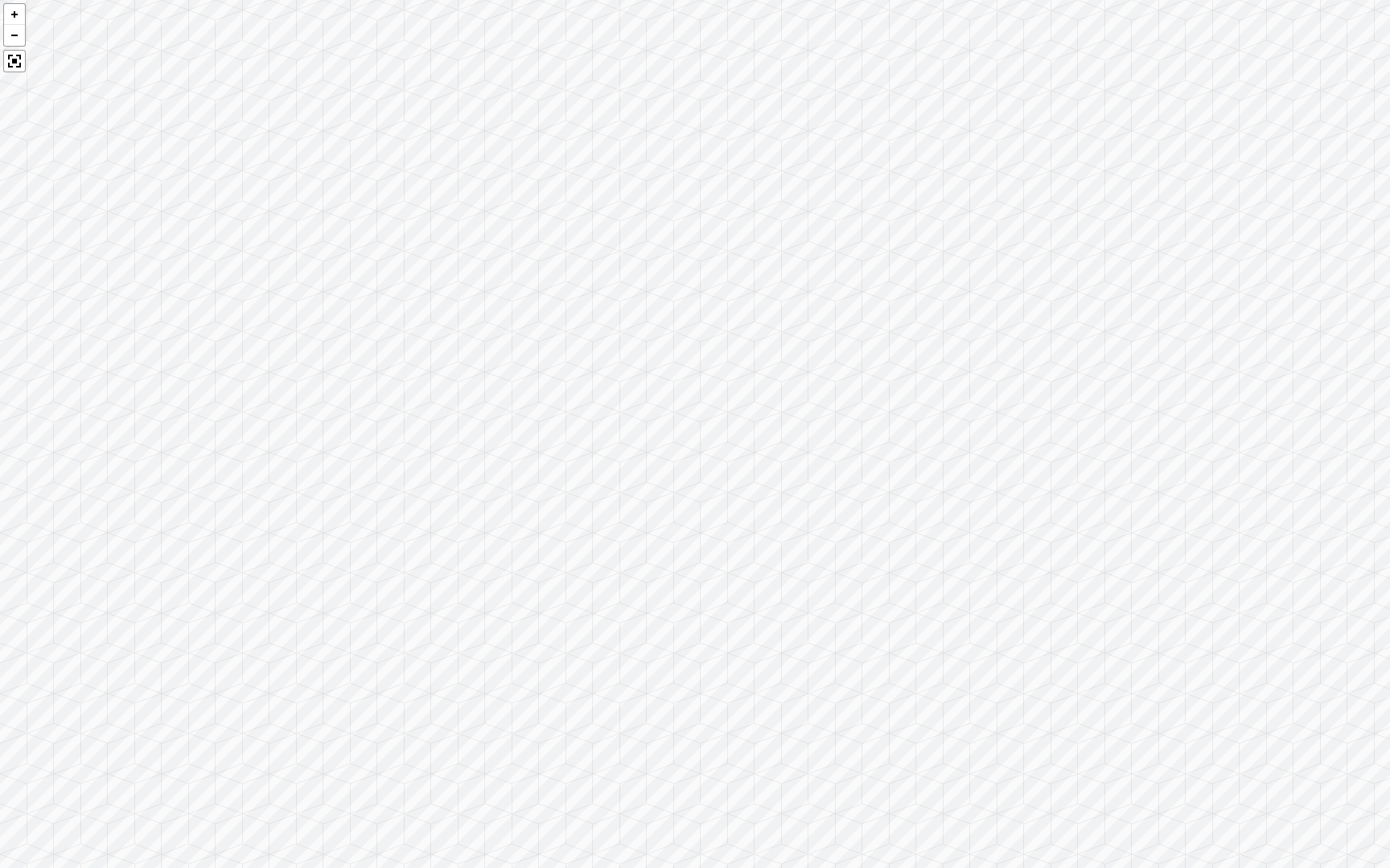
drag, startPoint x: 500, startPoint y: 203, endPoint x: 1386, endPoint y: 854, distance: 1099.5
click at [1386, 733] on div at bounding box center [695, 434] width 1390 height 868
click at [795, 106] on div at bounding box center [695, 434] width 1390 height 868
drag, startPoint x: 795, startPoint y: 106, endPoint x: 4, endPoint y: 477, distance: 873.7
click at [3, 478] on div at bounding box center [695, 434] width 1390 height 868
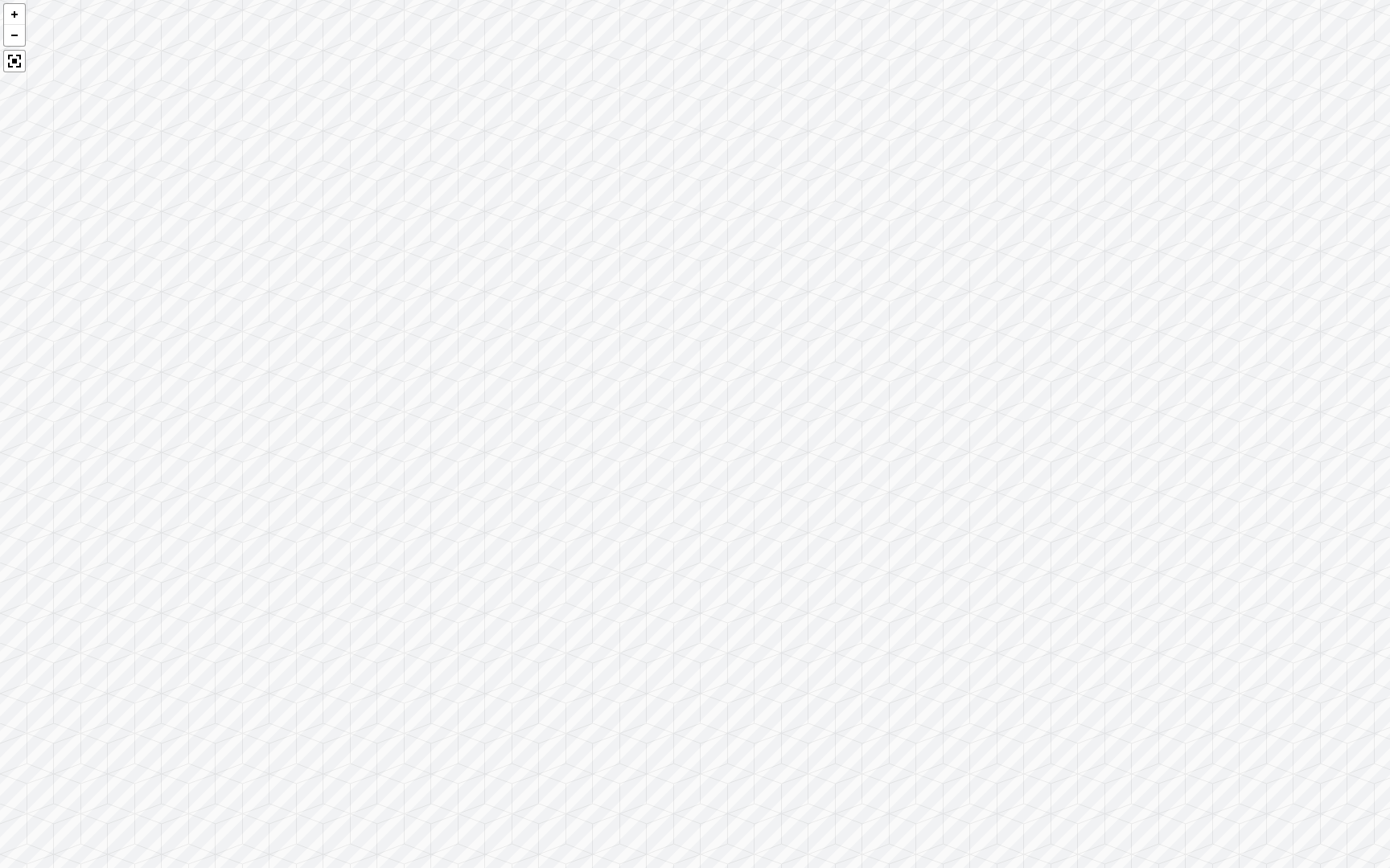
drag, startPoint x: 1088, startPoint y: 269, endPoint x: 24, endPoint y: 806, distance: 1191.8
click at [20, 733] on div at bounding box center [695, 434] width 1390 height 868
drag, startPoint x: 1122, startPoint y: 541, endPoint x: 468, endPoint y: 654, distance: 663.7
click at [468, 654] on div at bounding box center [695, 434] width 1390 height 868
click at [476, 573] on div at bounding box center [695, 434] width 1390 height 868
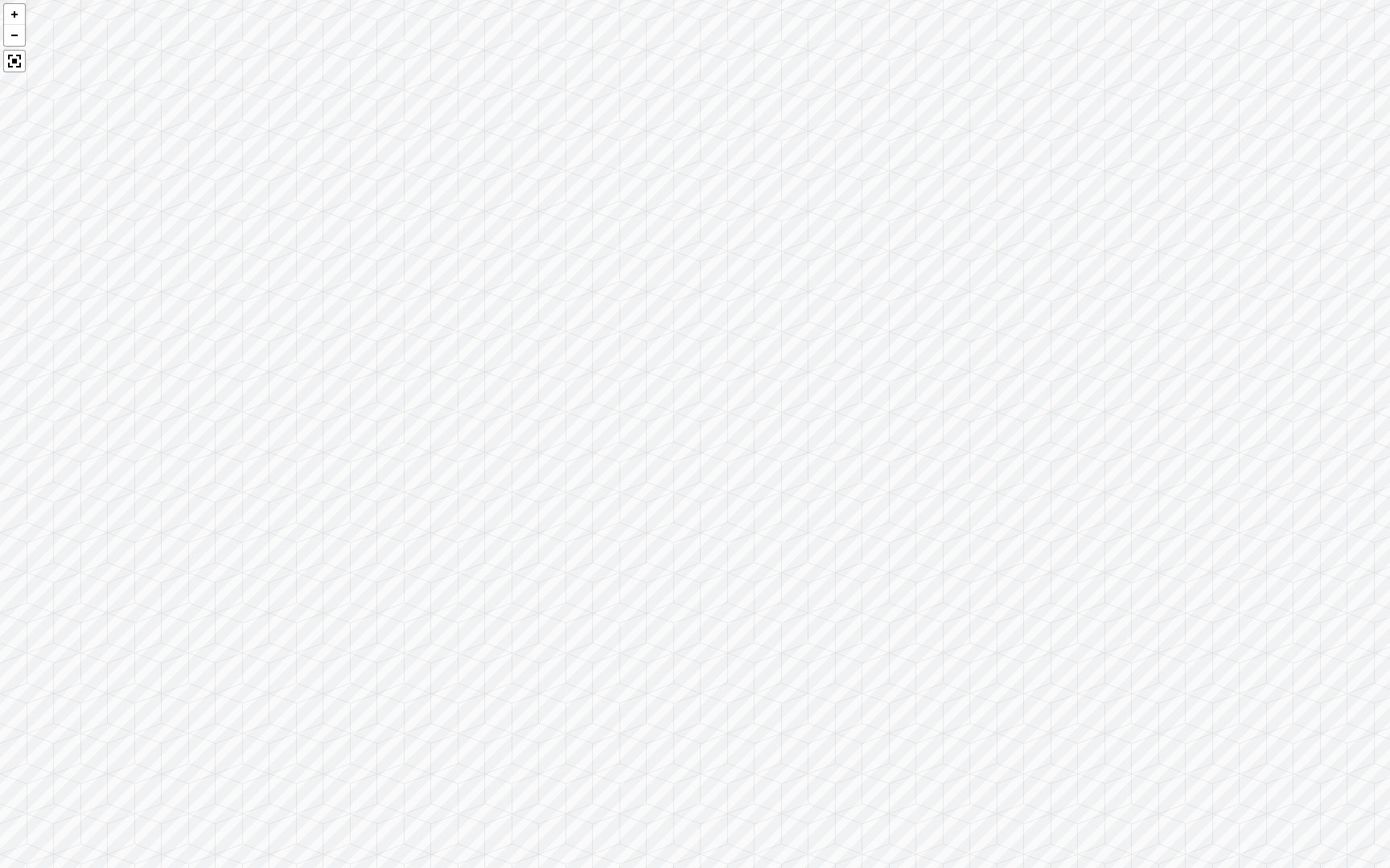
click at [318, 476] on div at bounding box center [695, 434] width 1390 height 868
drag, startPoint x: 318, startPoint y: 476, endPoint x: 750, endPoint y: 660, distance: 469.6
click at [750, 661] on div at bounding box center [695, 434] width 1390 height 868
click at [454, 497] on div at bounding box center [695, 434] width 1390 height 868
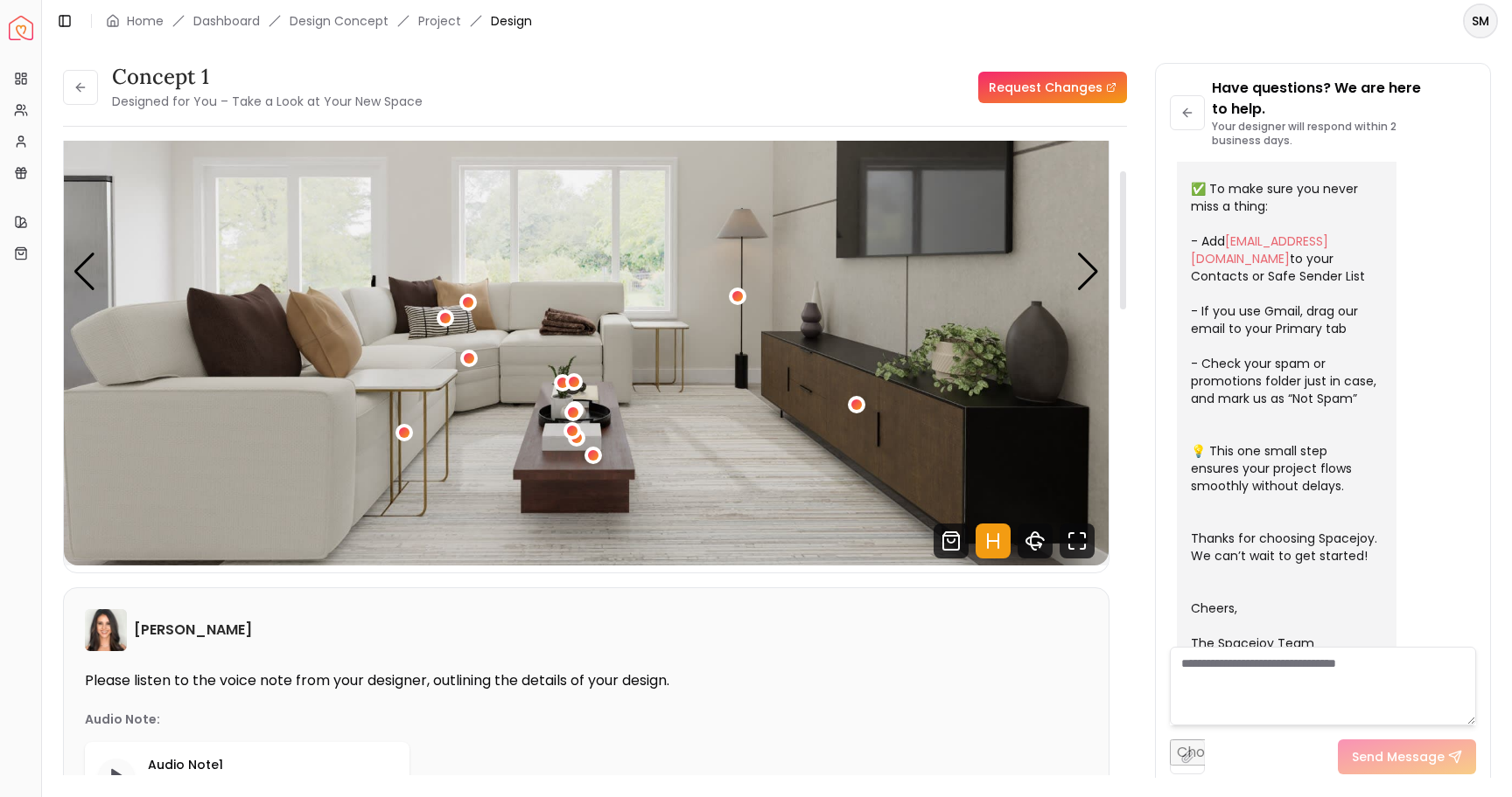
scroll to position [0, 0]
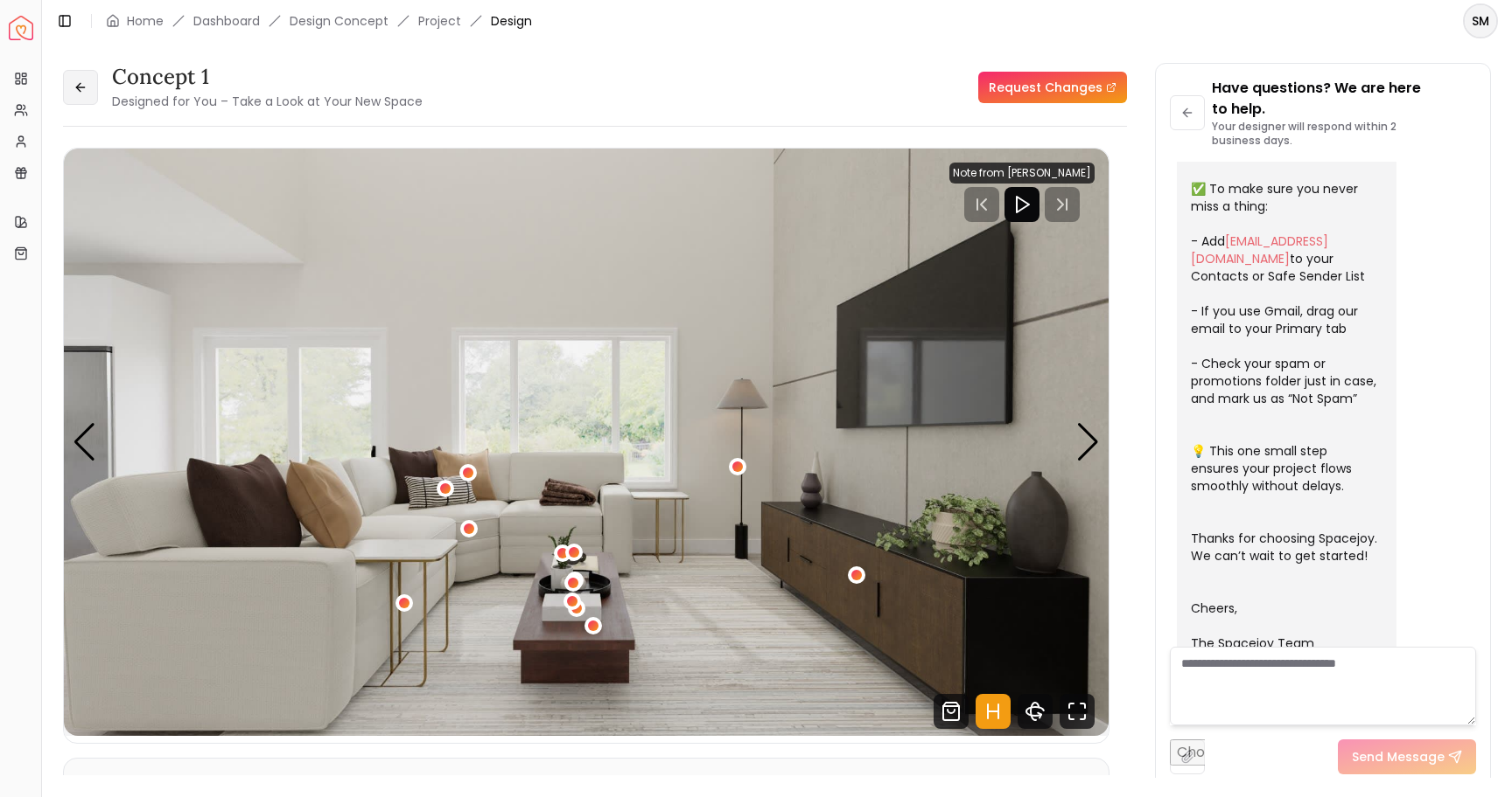
click at [83, 92] on icon at bounding box center [80, 87] width 14 height 14
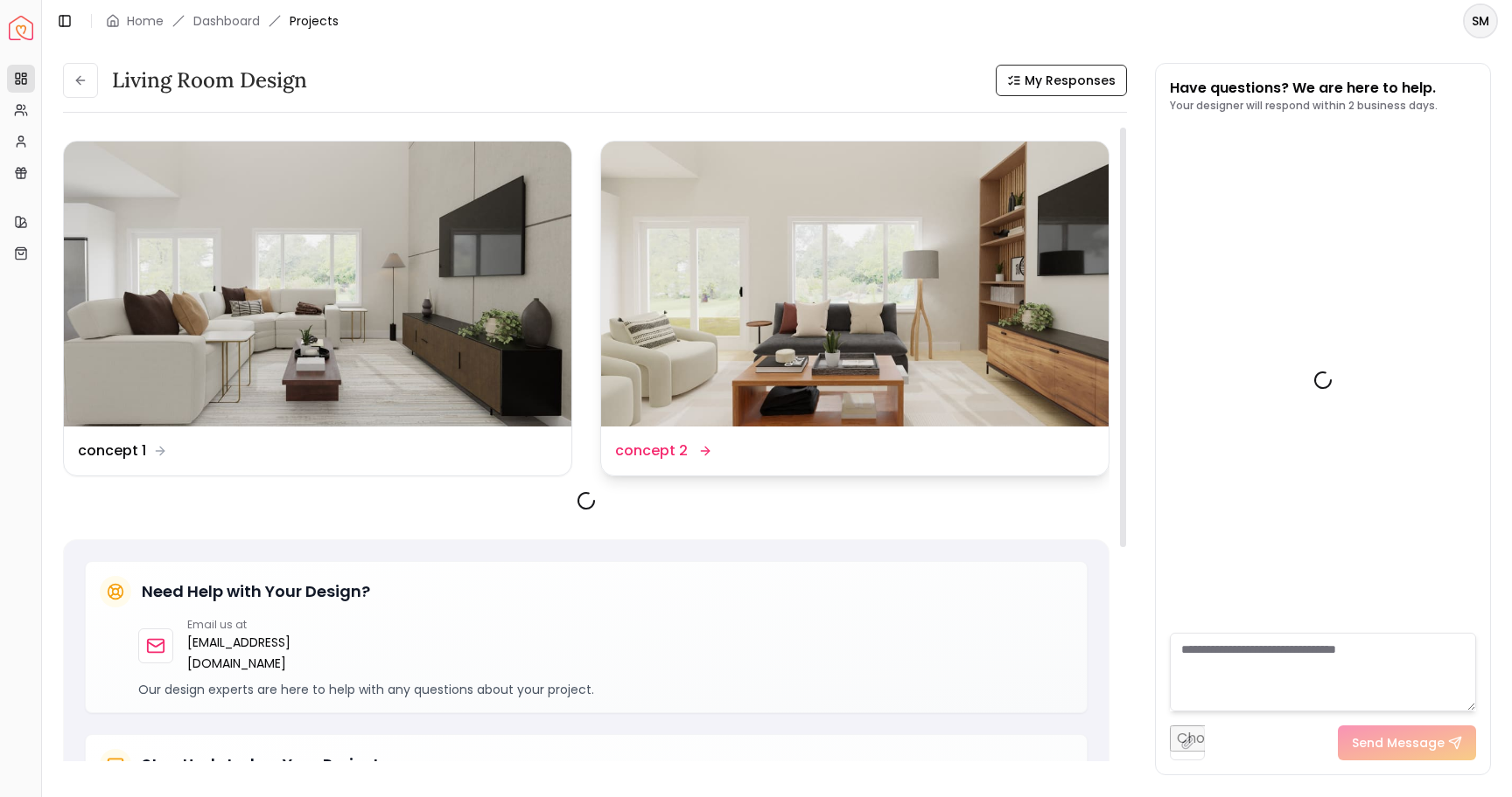
click at [764, 266] on img at bounding box center [854, 284] width 507 height 285
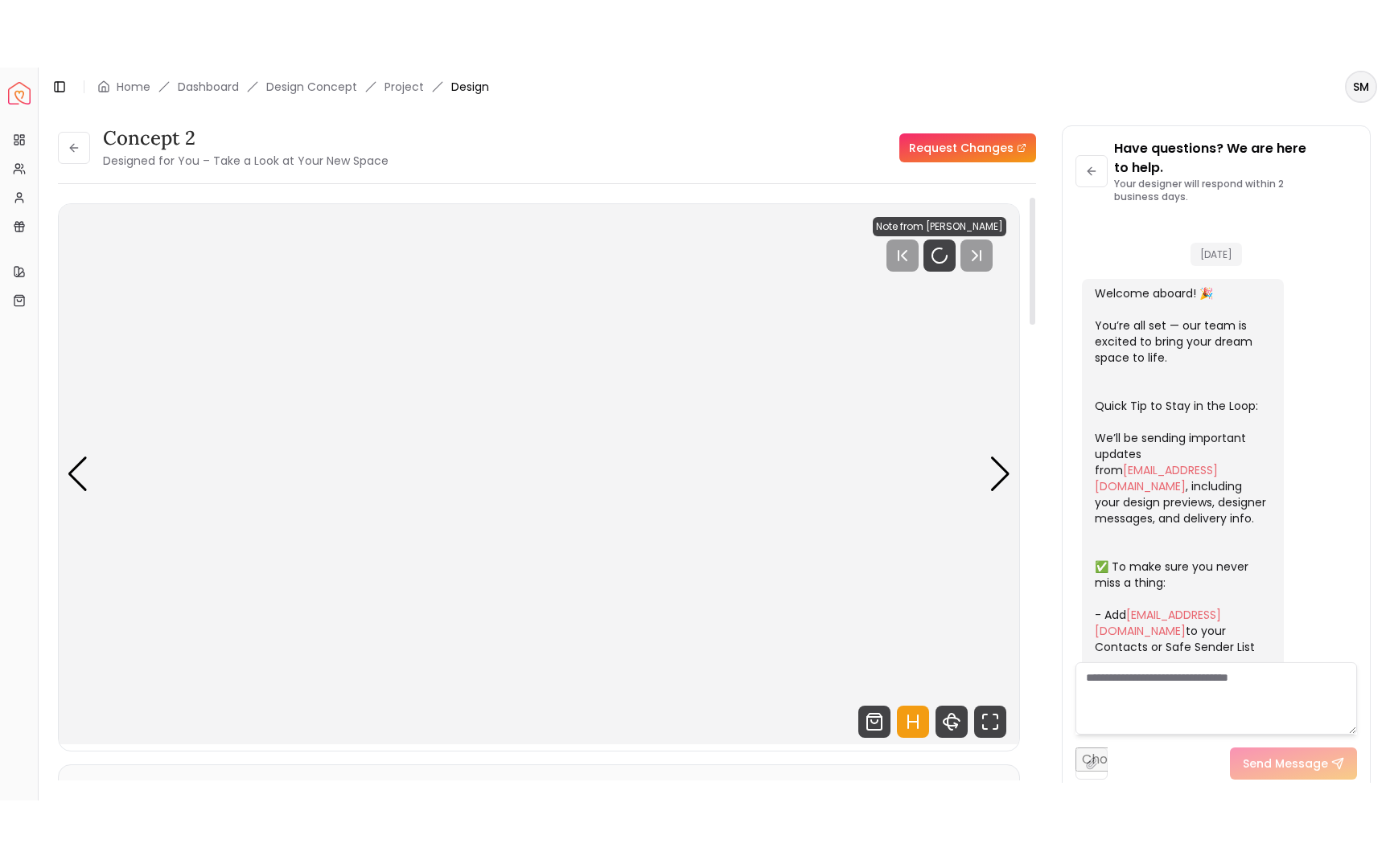
scroll to position [458, 0]
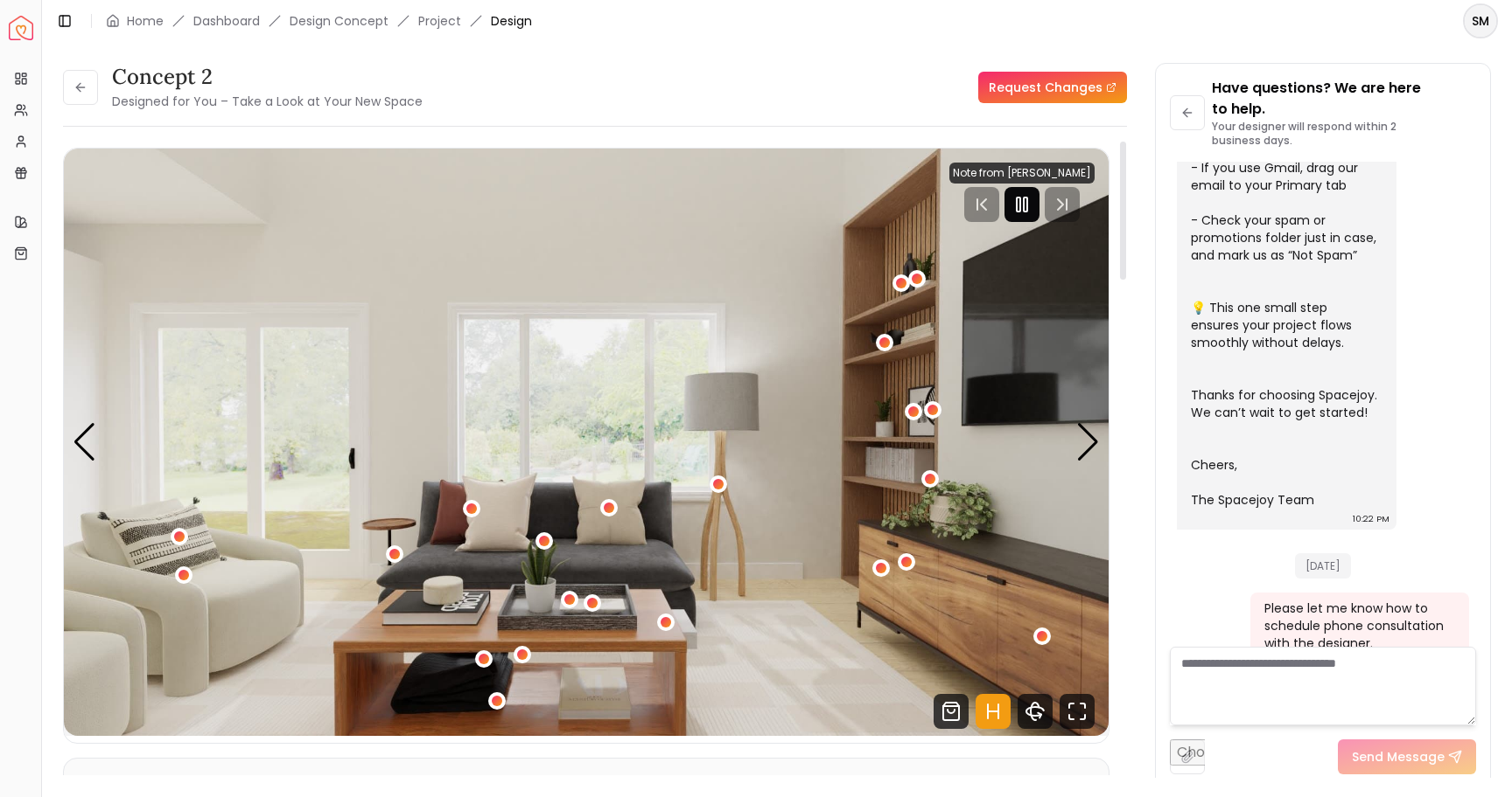
click at [1020, 204] on rect "Pause" at bounding box center [1019, 204] width 4 height 14
click at [1035, 708] on icon "360 View" at bounding box center [1035, 712] width 35 height 35
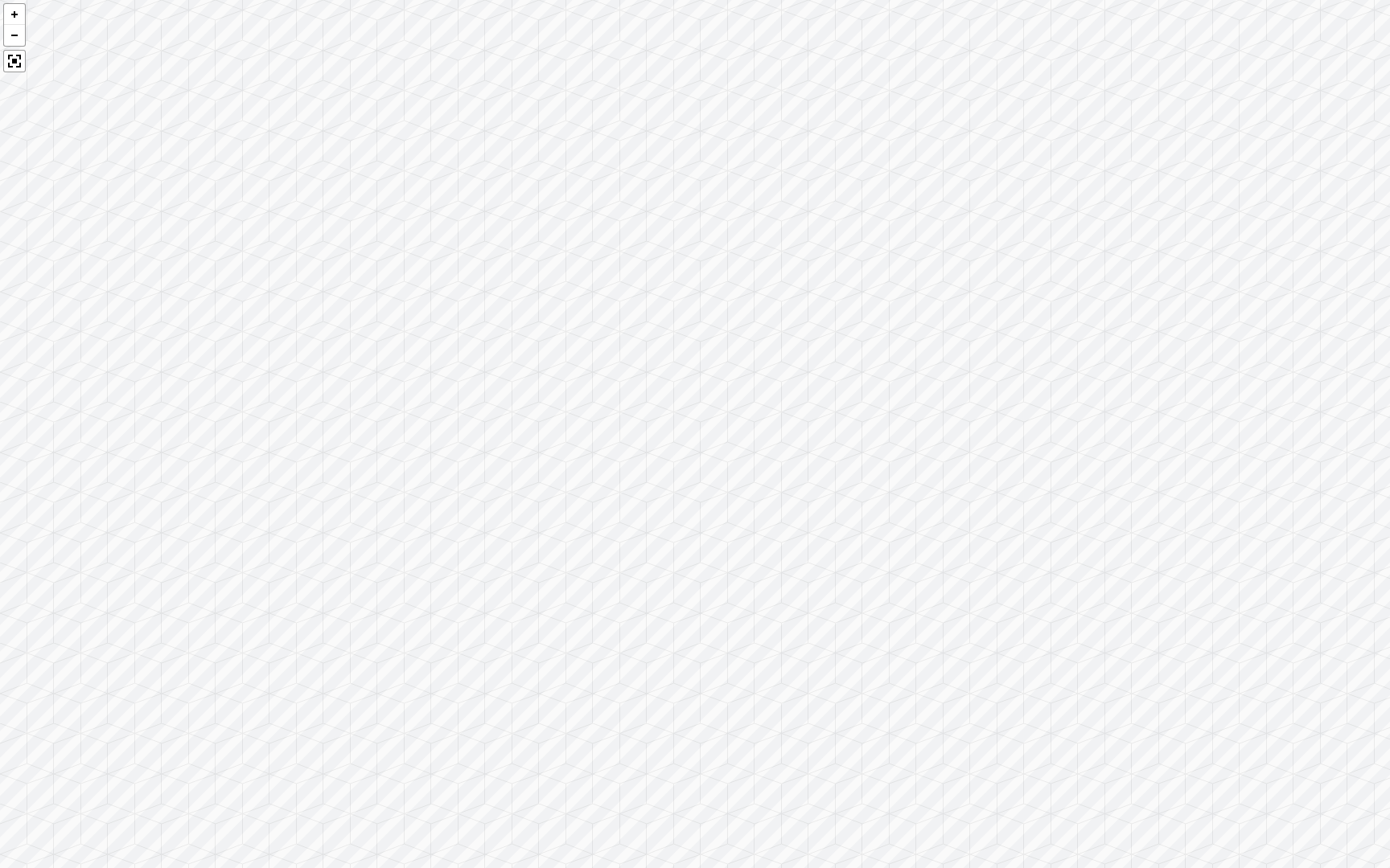
drag, startPoint x: 1013, startPoint y: 316, endPoint x: 1271, endPoint y: 433, distance: 283.3
click at [1271, 434] on div at bounding box center [695, 434] width 1390 height 868
drag, startPoint x: 809, startPoint y: 404, endPoint x: 1208, endPoint y: 511, distance: 413.1
click at [1209, 513] on div at bounding box center [695, 434] width 1390 height 868
click at [1208, 511] on div at bounding box center [695, 434] width 1390 height 868
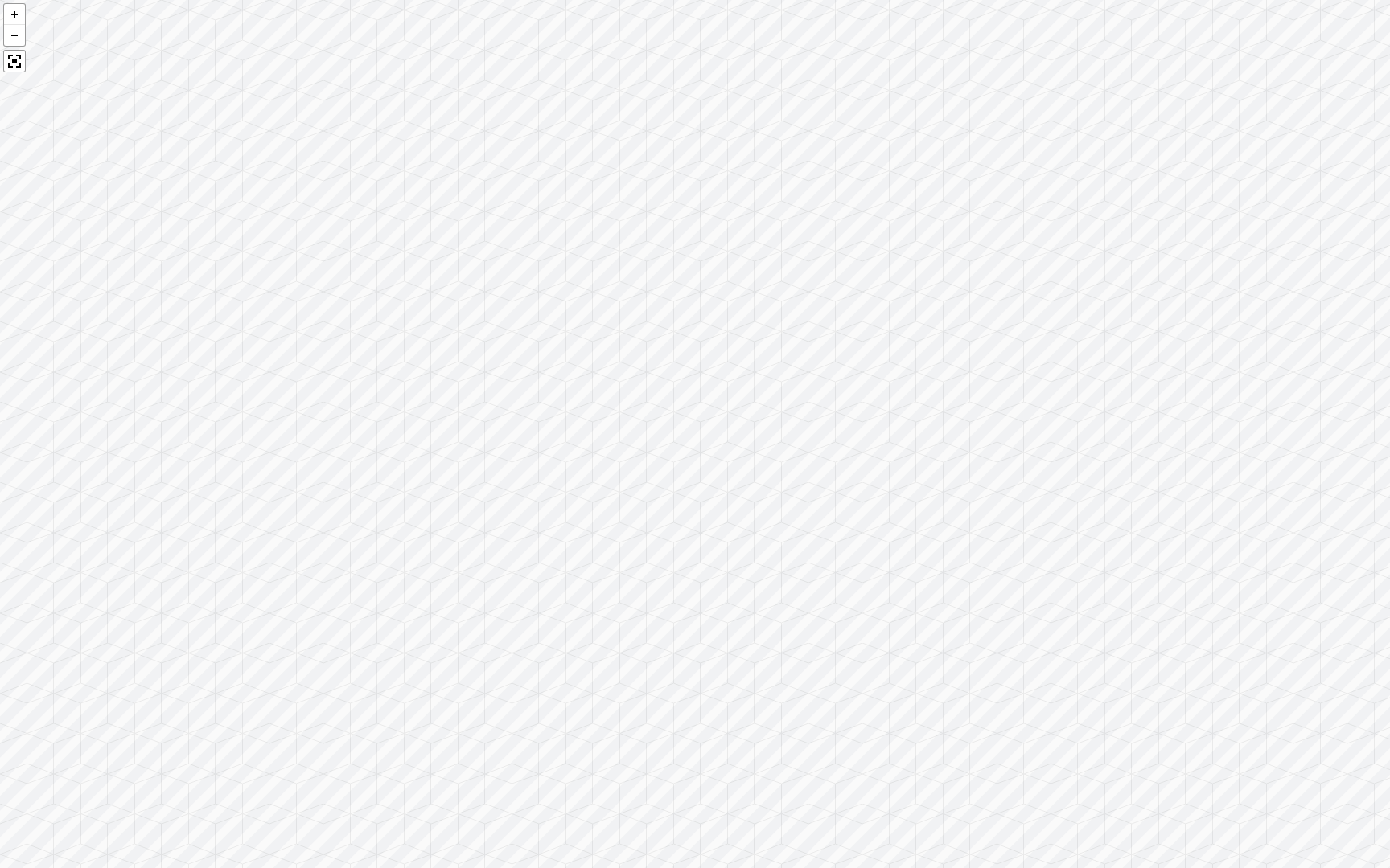
drag, startPoint x: 1146, startPoint y: 307, endPoint x: 0, endPoint y: 358, distance: 1147.1
click at [0, 358] on div at bounding box center [695, 434] width 1390 height 868
drag, startPoint x: 714, startPoint y: 486, endPoint x: 0, endPoint y: 383, distance: 721.4
click at [0, 383] on div at bounding box center [695, 434] width 1390 height 868
drag, startPoint x: 784, startPoint y: 204, endPoint x: 403, endPoint y: 97, distance: 395.7
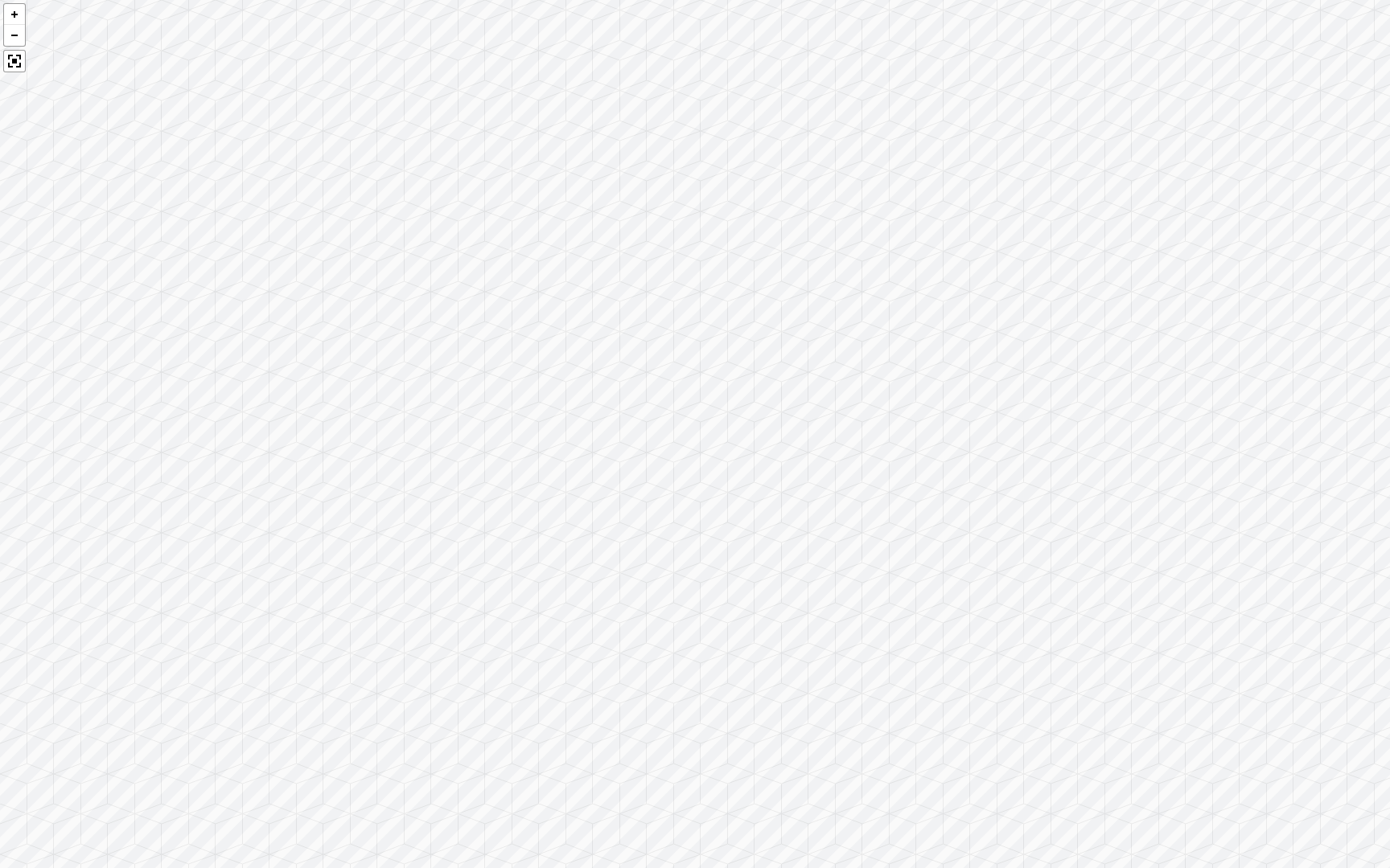
click at [403, 97] on div at bounding box center [695, 434] width 1390 height 868
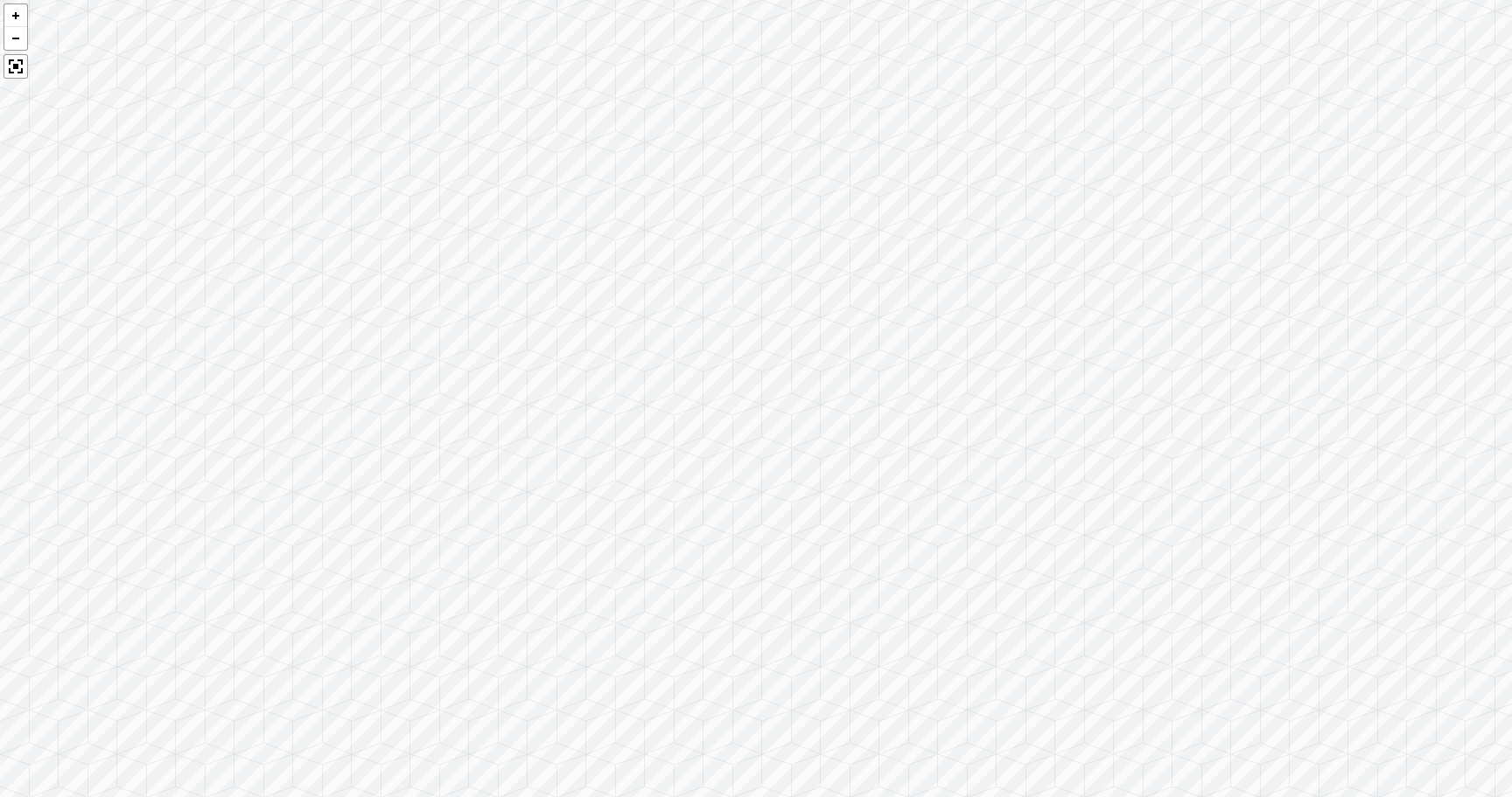
scroll to position [498, 0]
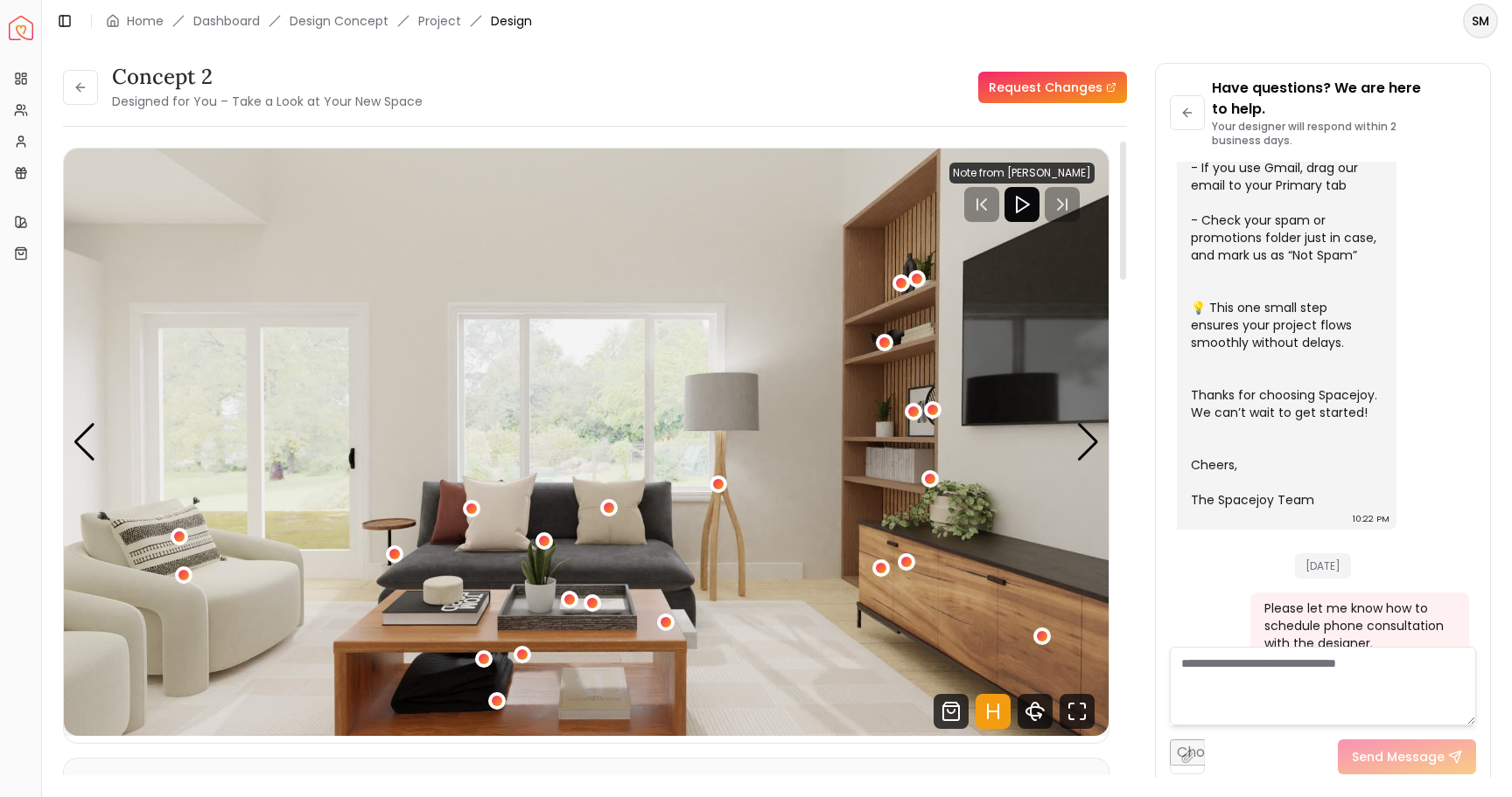
click at [1144, 451] on div "concept 2 Designed for You – Take a Look at Your New Space Request Changes conc…" at bounding box center [777, 410] width 1427 height 694
click at [82, 431] on div "Previous slide" at bounding box center [85, 443] width 24 height 39
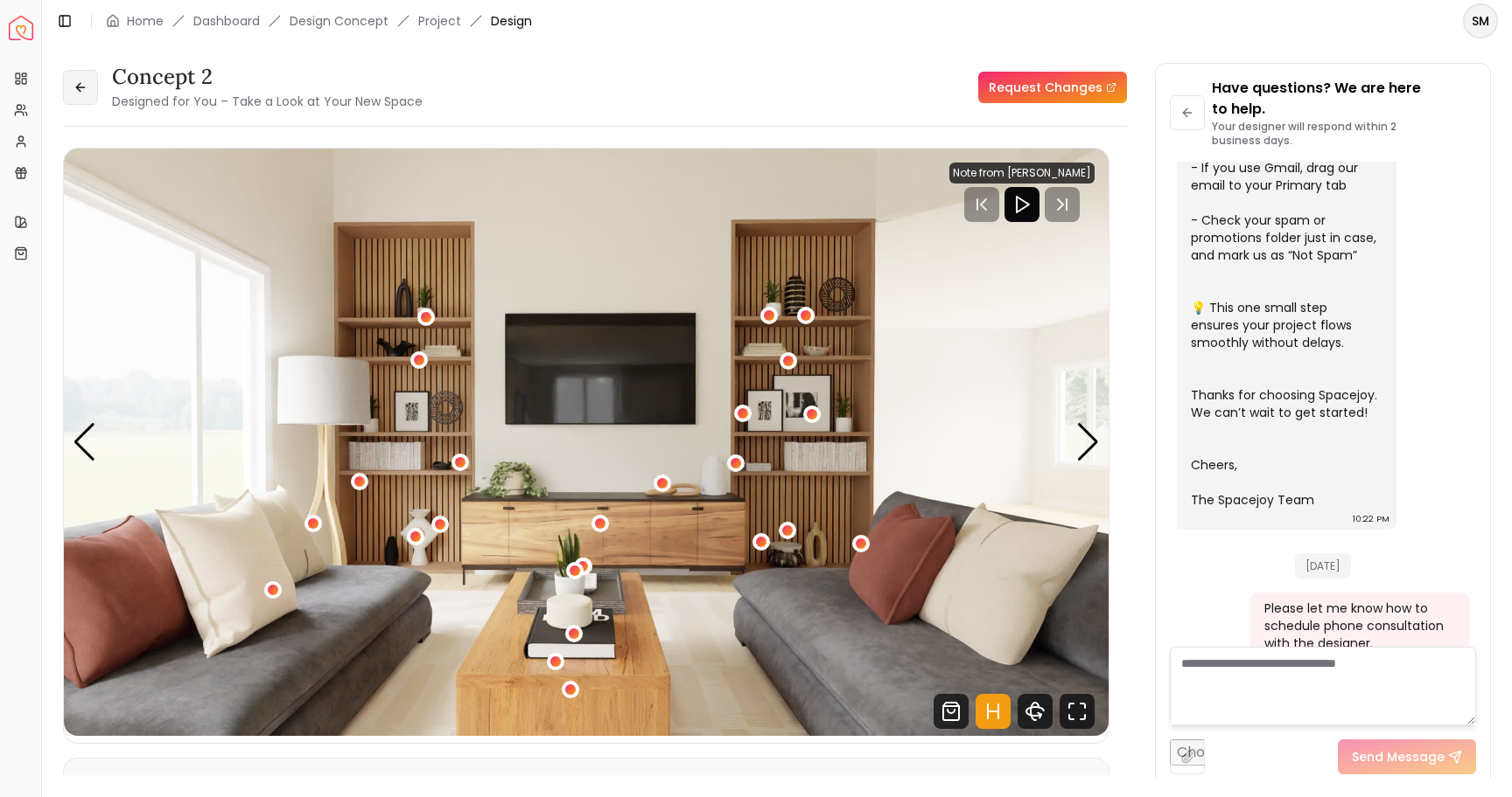
click at [78, 83] on icon at bounding box center [80, 87] width 14 height 14
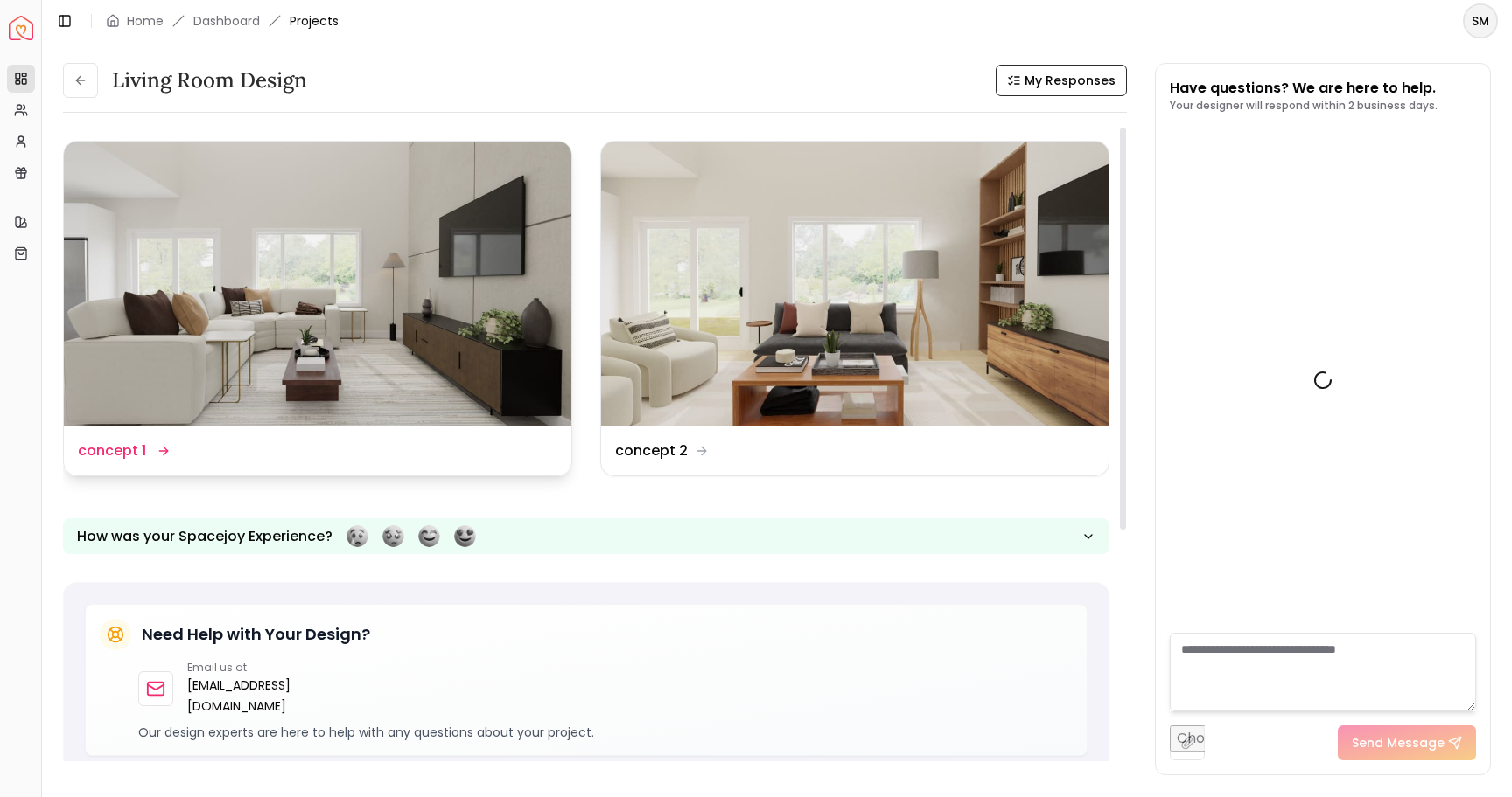
scroll to position [511, 0]
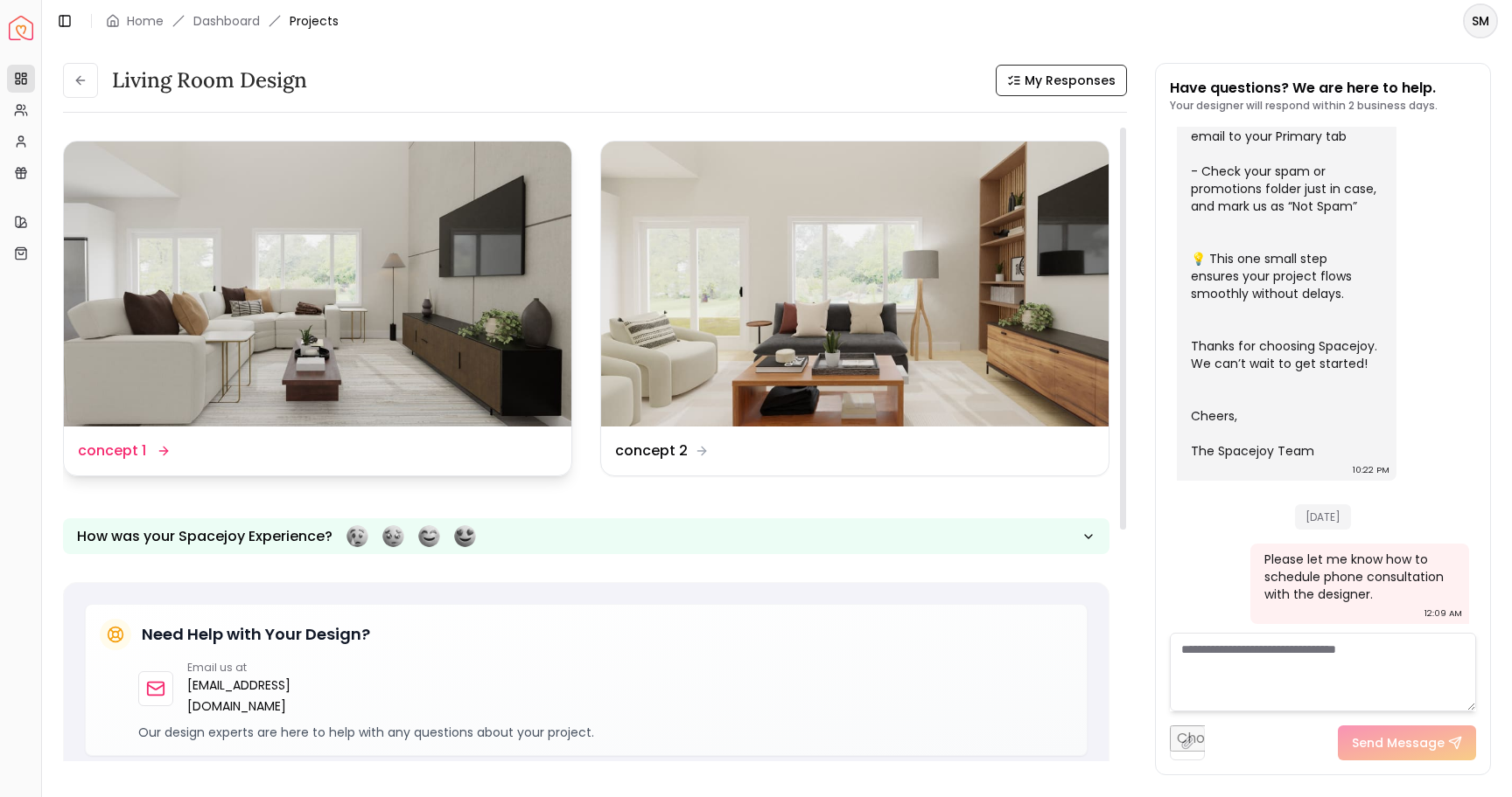
click at [252, 270] on img at bounding box center [318, 284] width 507 height 285
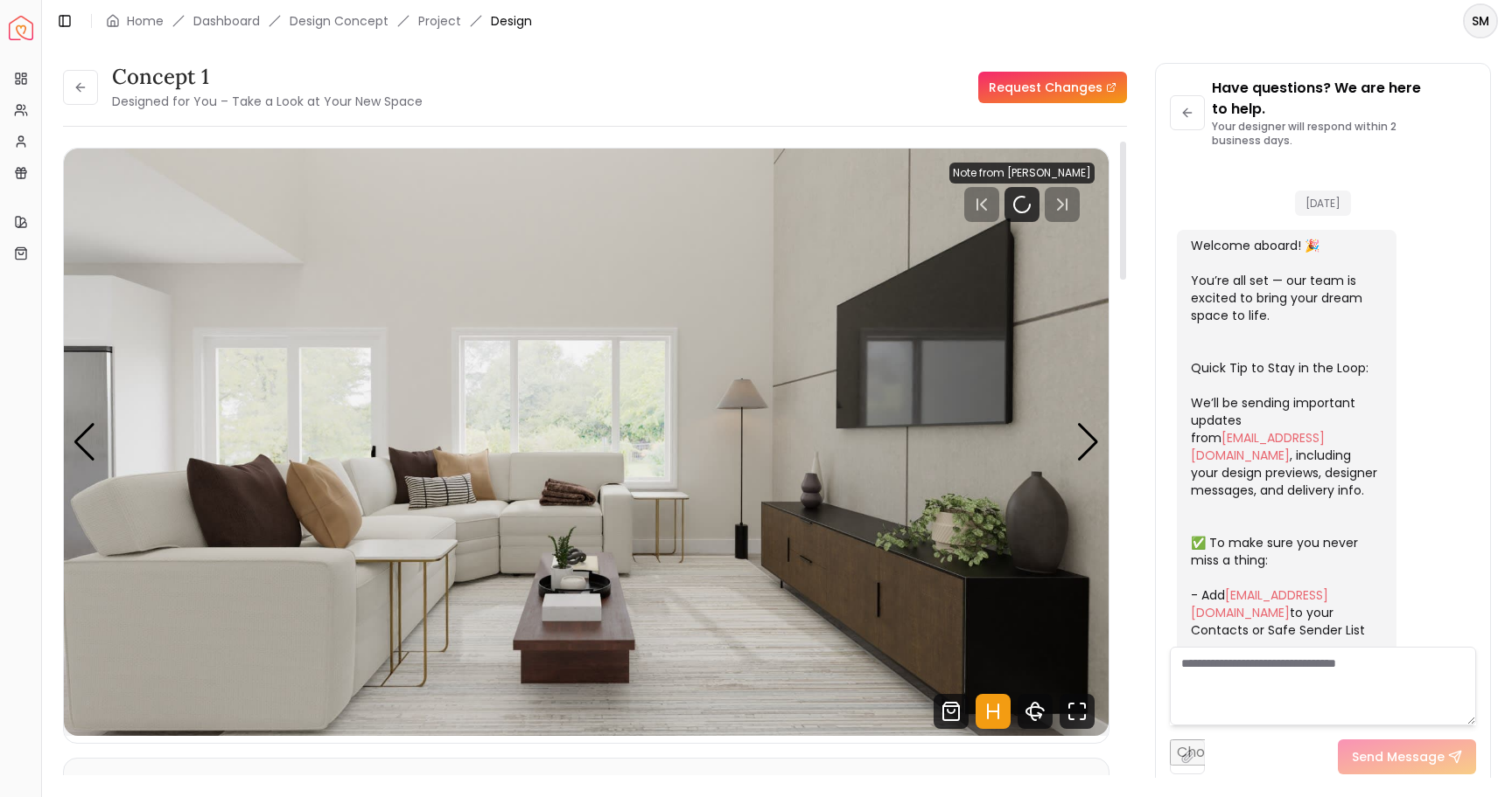
scroll to position [498, 0]
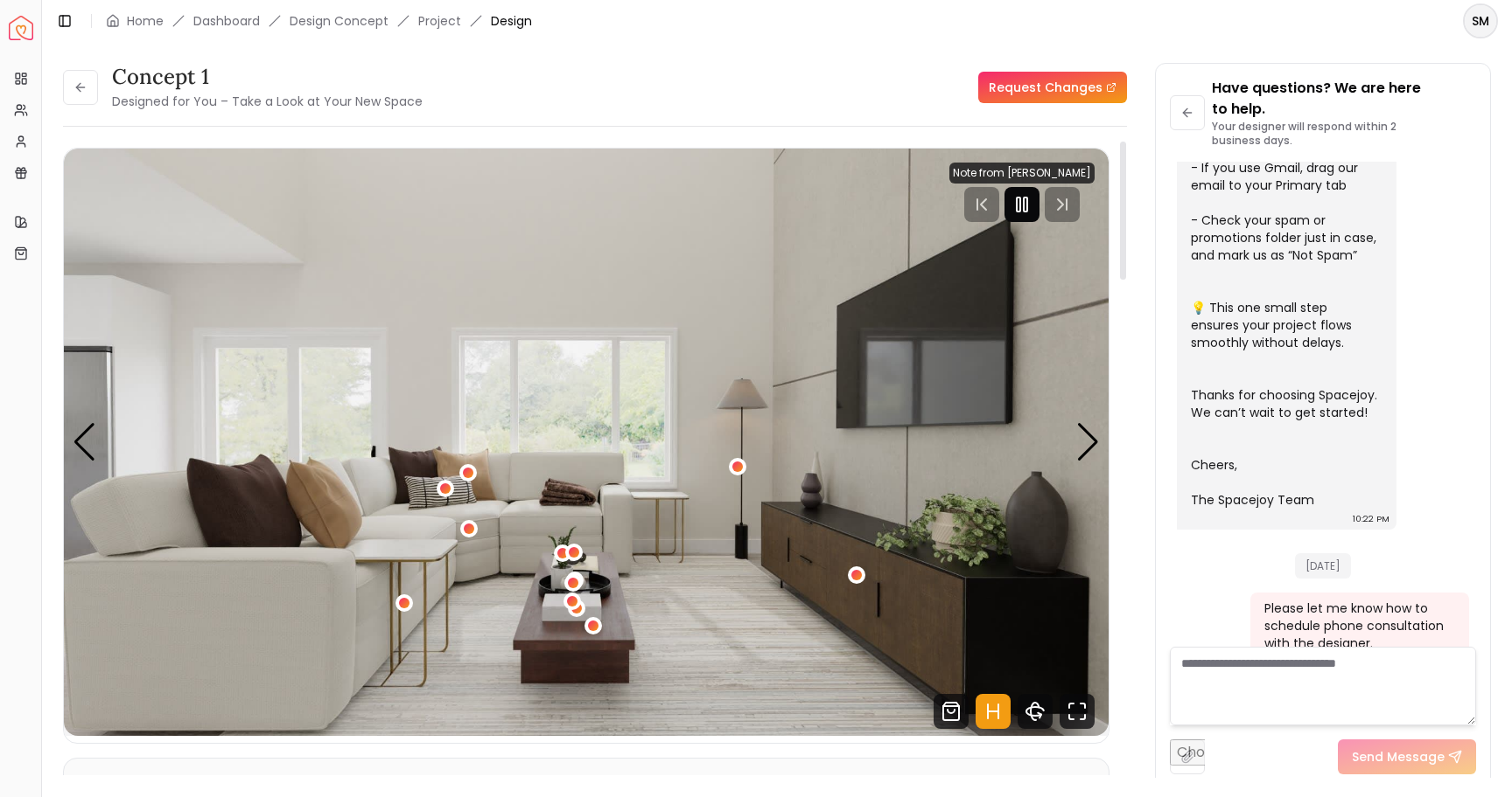
click at [1027, 197] on rect "Pause" at bounding box center [1025, 204] width 4 height 14
click at [79, 435] on div "Previous slide" at bounding box center [85, 443] width 24 height 39
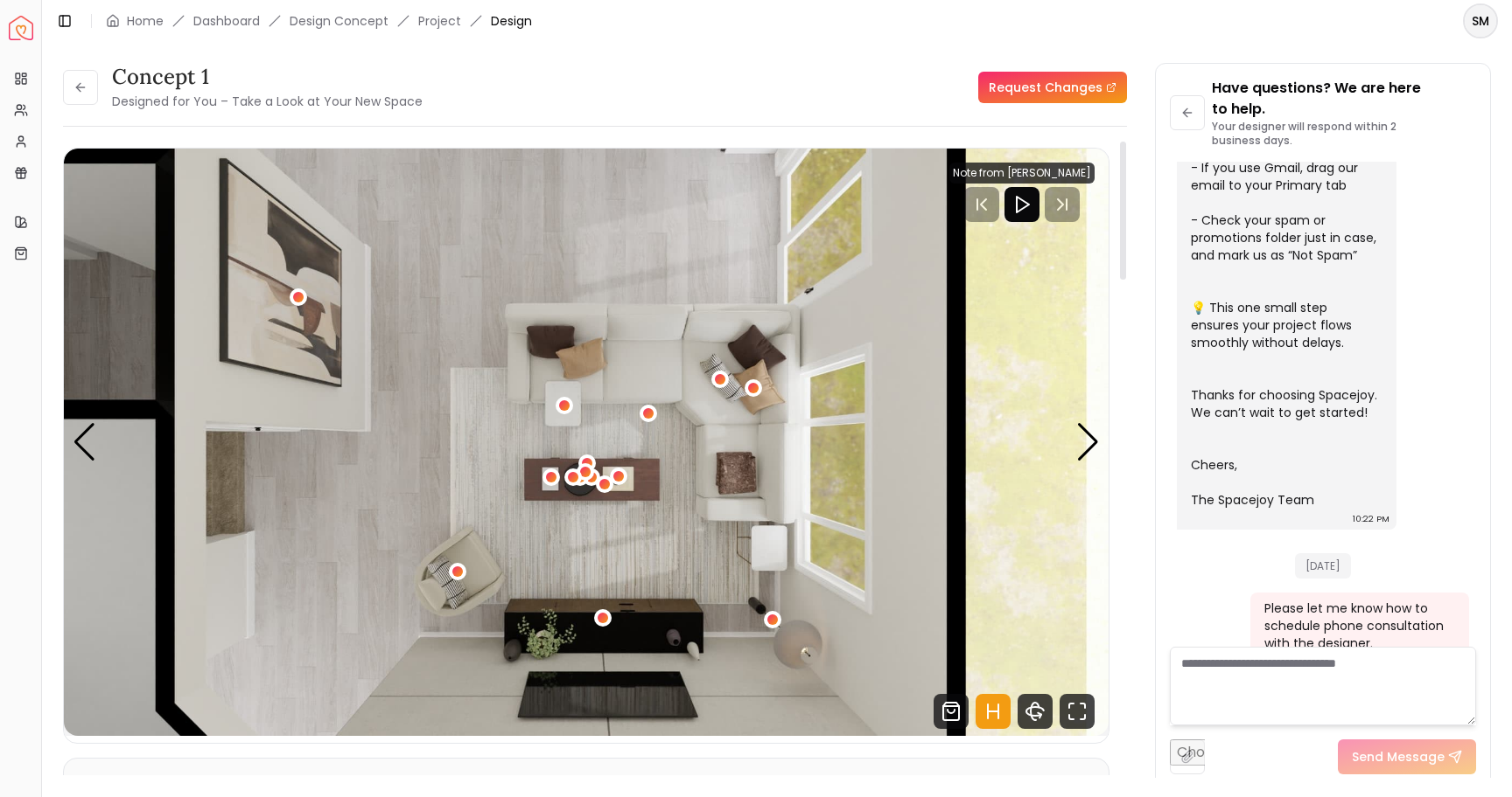
click at [539, 567] on img "5 / 5" at bounding box center [586, 443] width 1044 height 588
click at [90, 428] on div "Previous slide" at bounding box center [85, 443] width 24 height 39
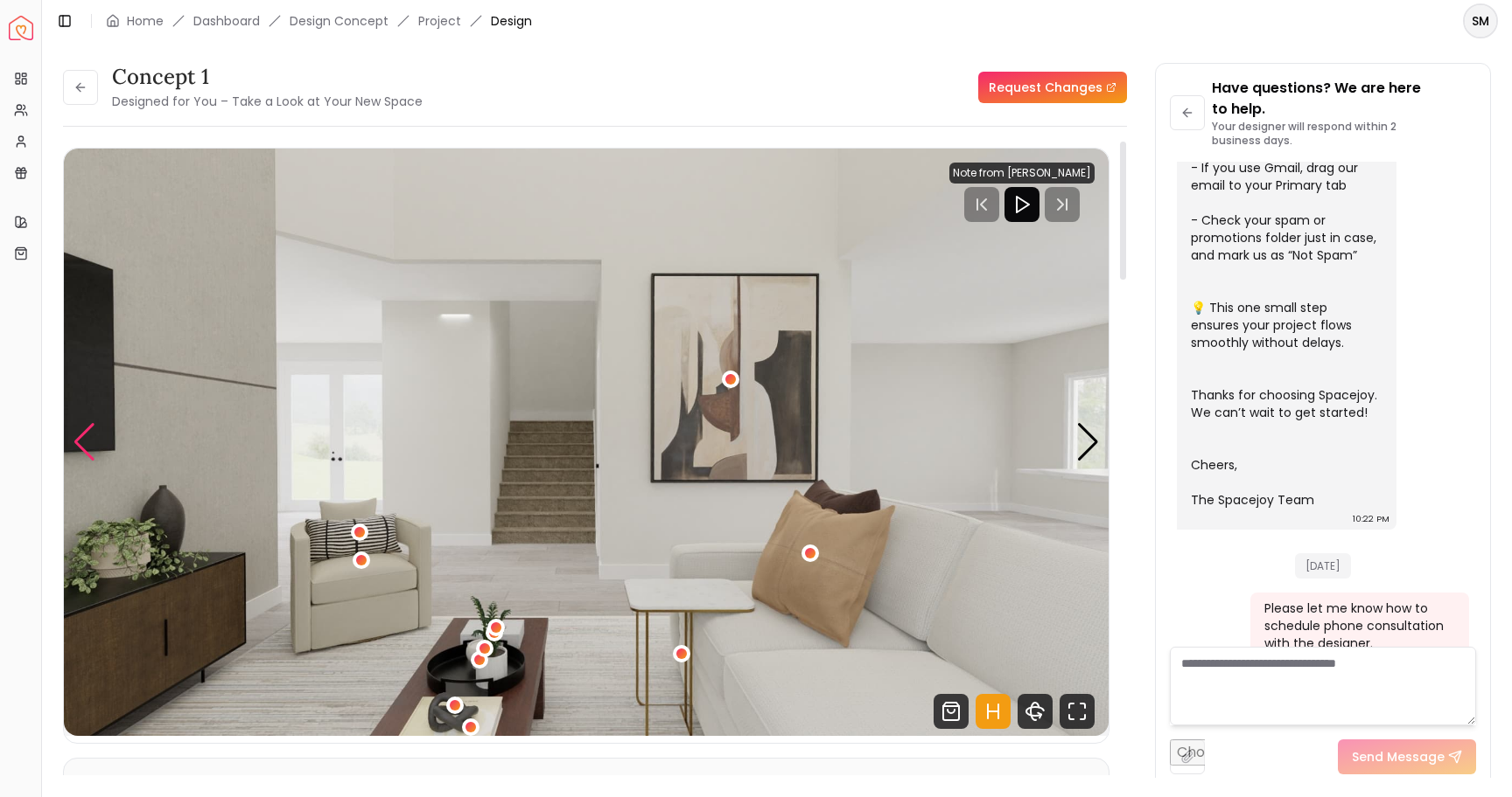
click at [84, 442] on div "Previous slide" at bounding box center [85, 443] width 24 height 39
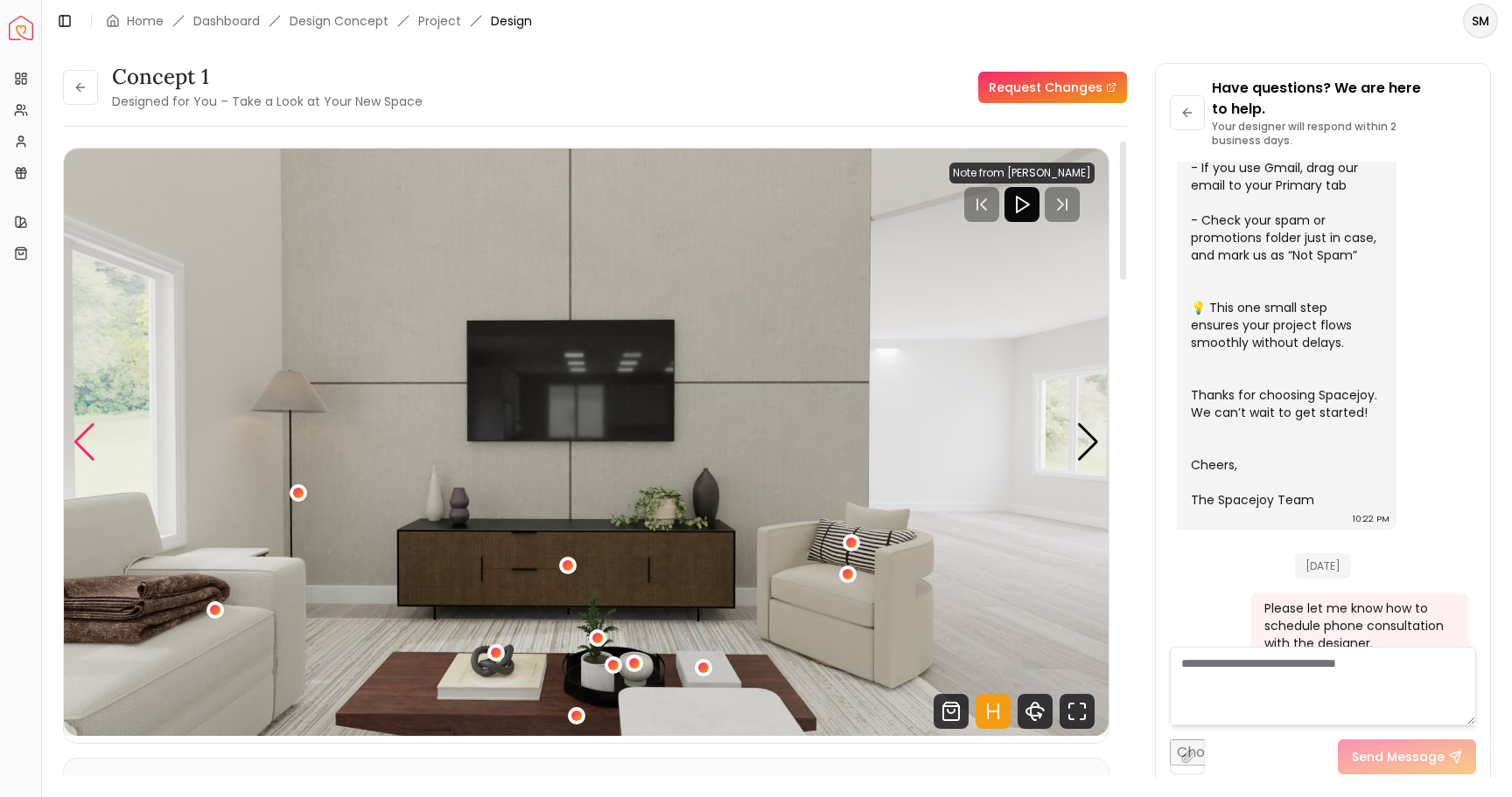
click at [84, 442] on div "Previous slide" at bounding box center [85, 443] width 24 height 39
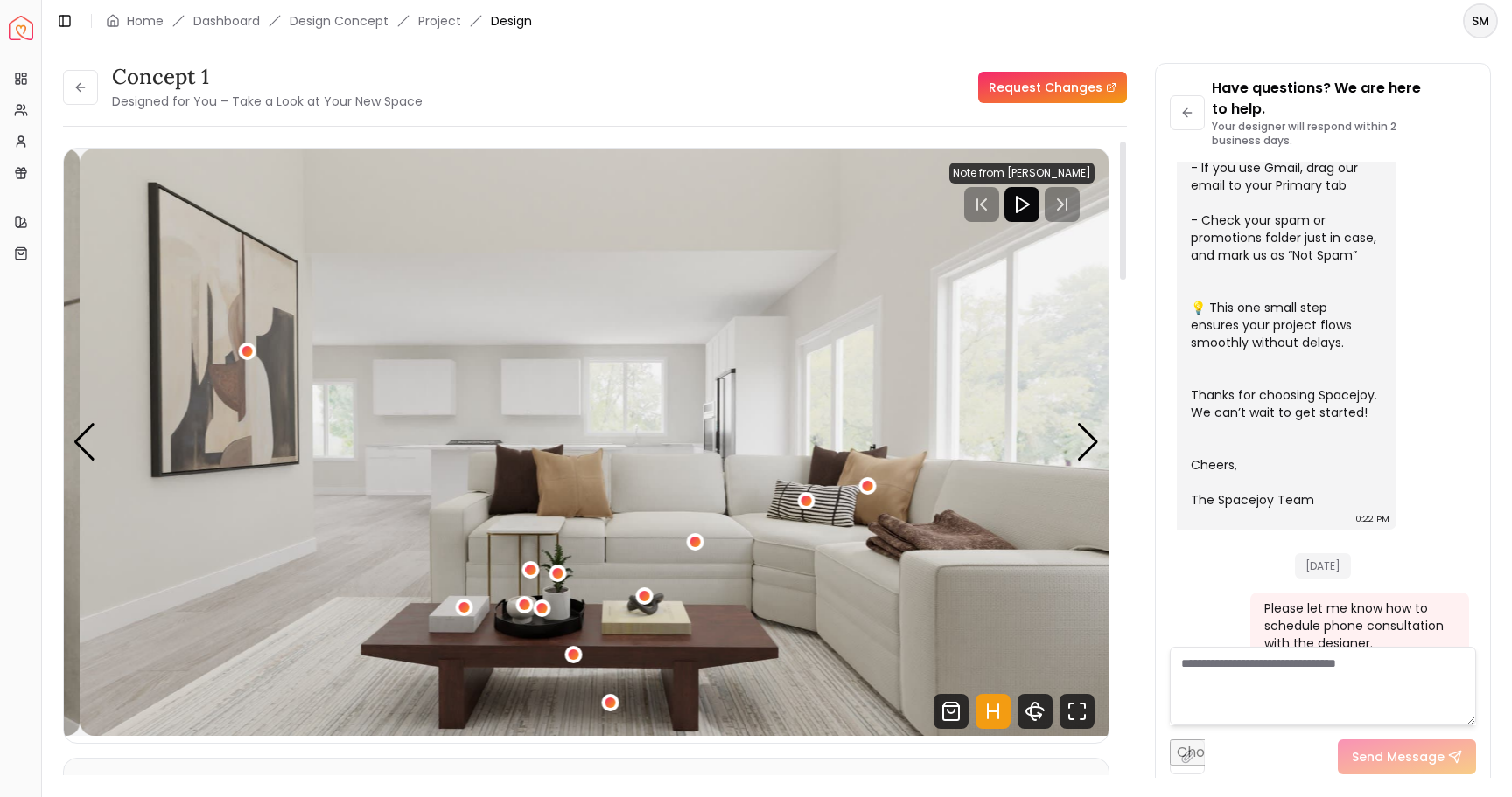
click at [387, 465] on img "2 / 5" at bounding box center [602, 443] width 1044 height 588
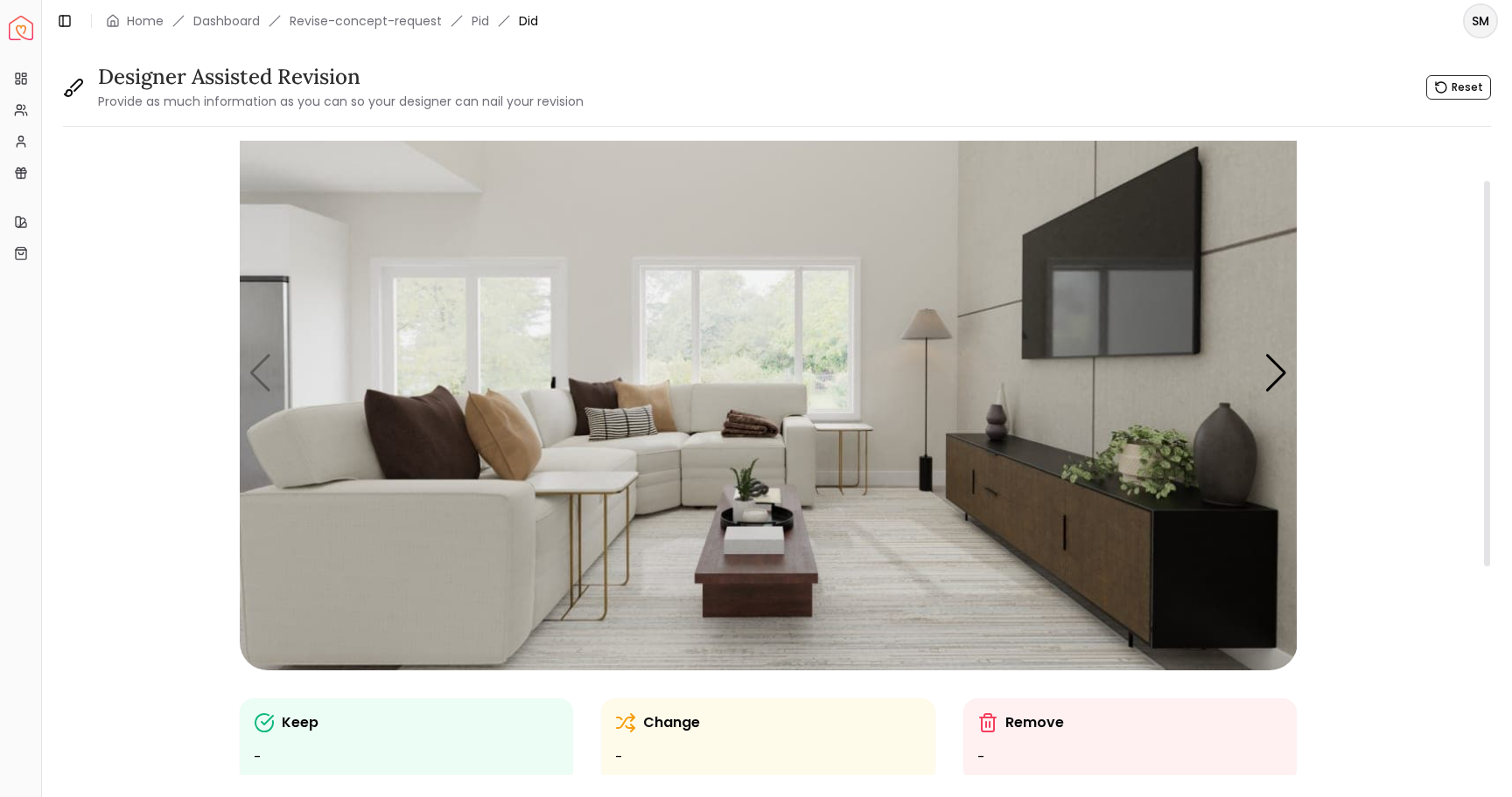
scroll to position [40, 0]
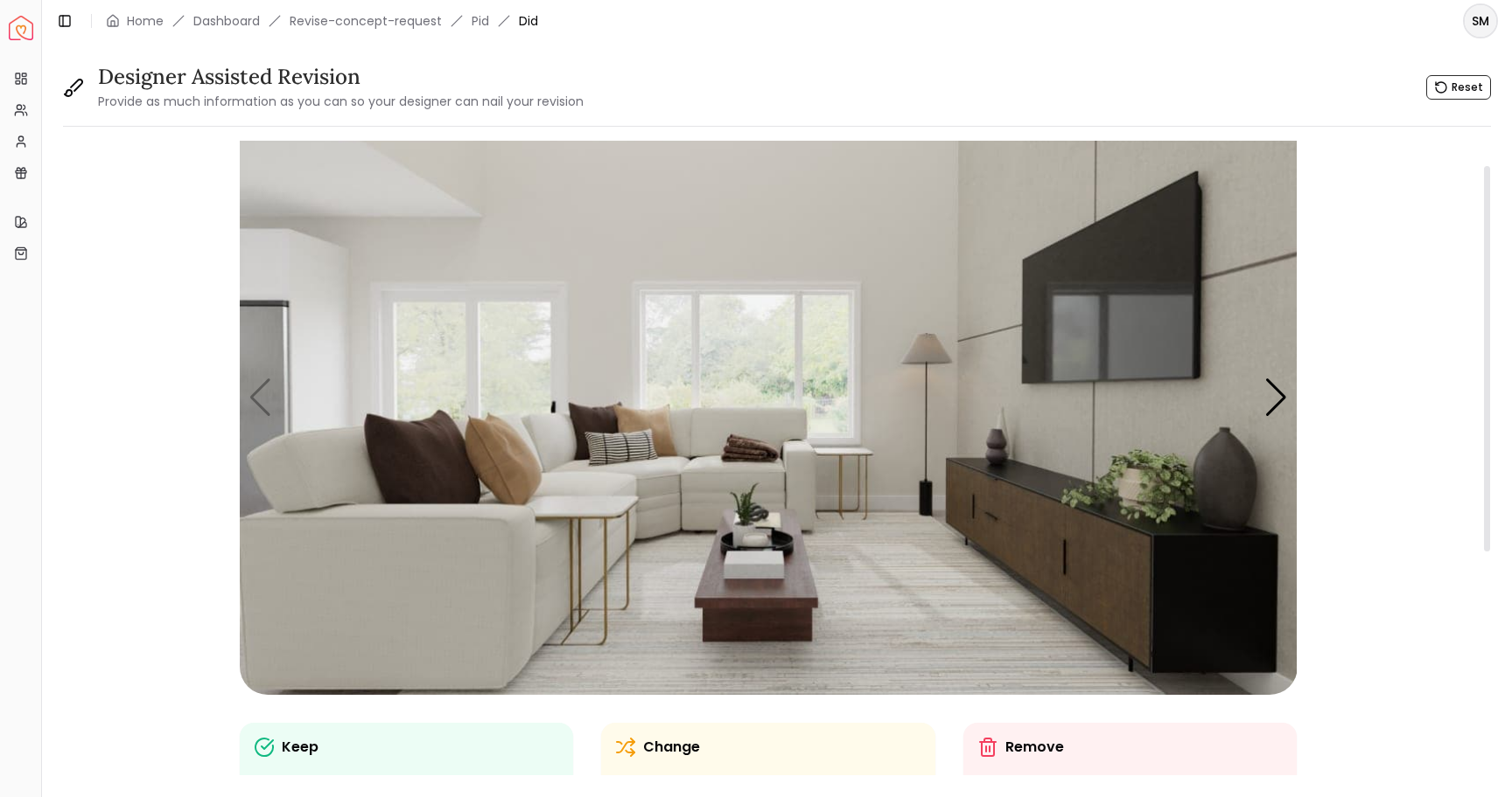
click at [987, 746] on icon at bounding box center [987, 747] width 21 height 21
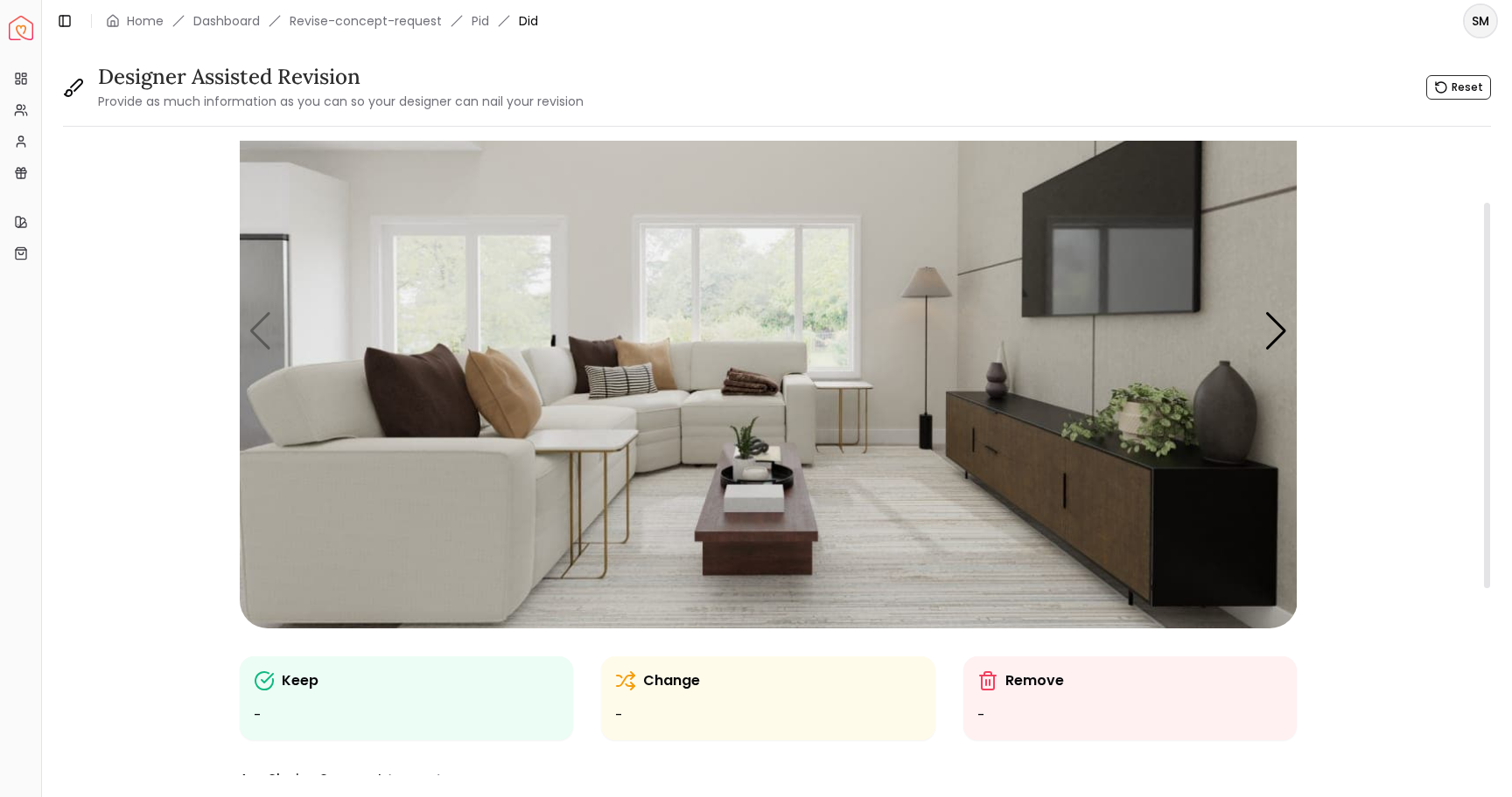
scroll to position [118, 0]
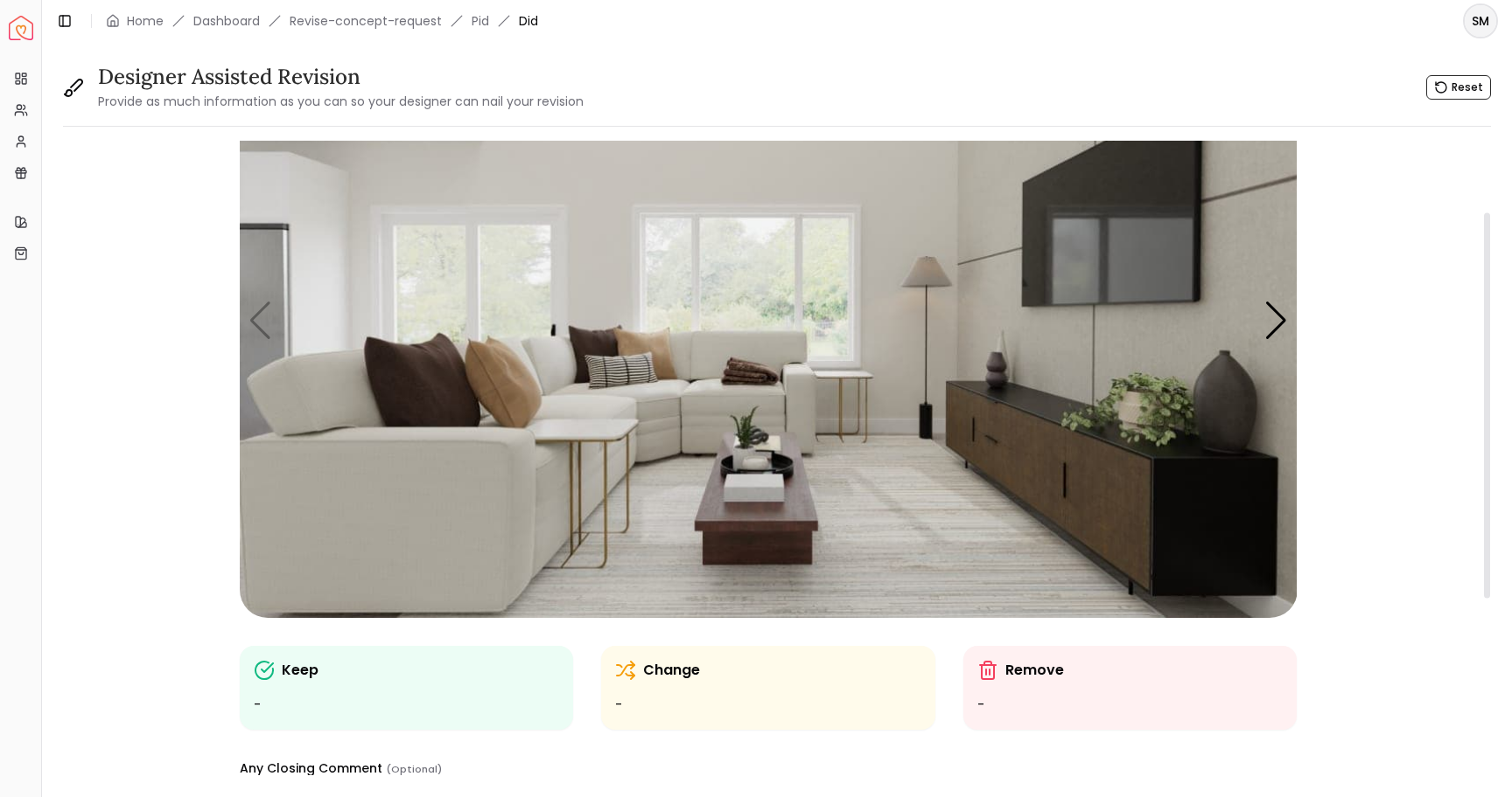
click at [978, 704] on ul "-" at bounding box center [1130, 705] width 306 height 21
click at [986, 670] on line at bounding box center [986, 672] width 0 height 6
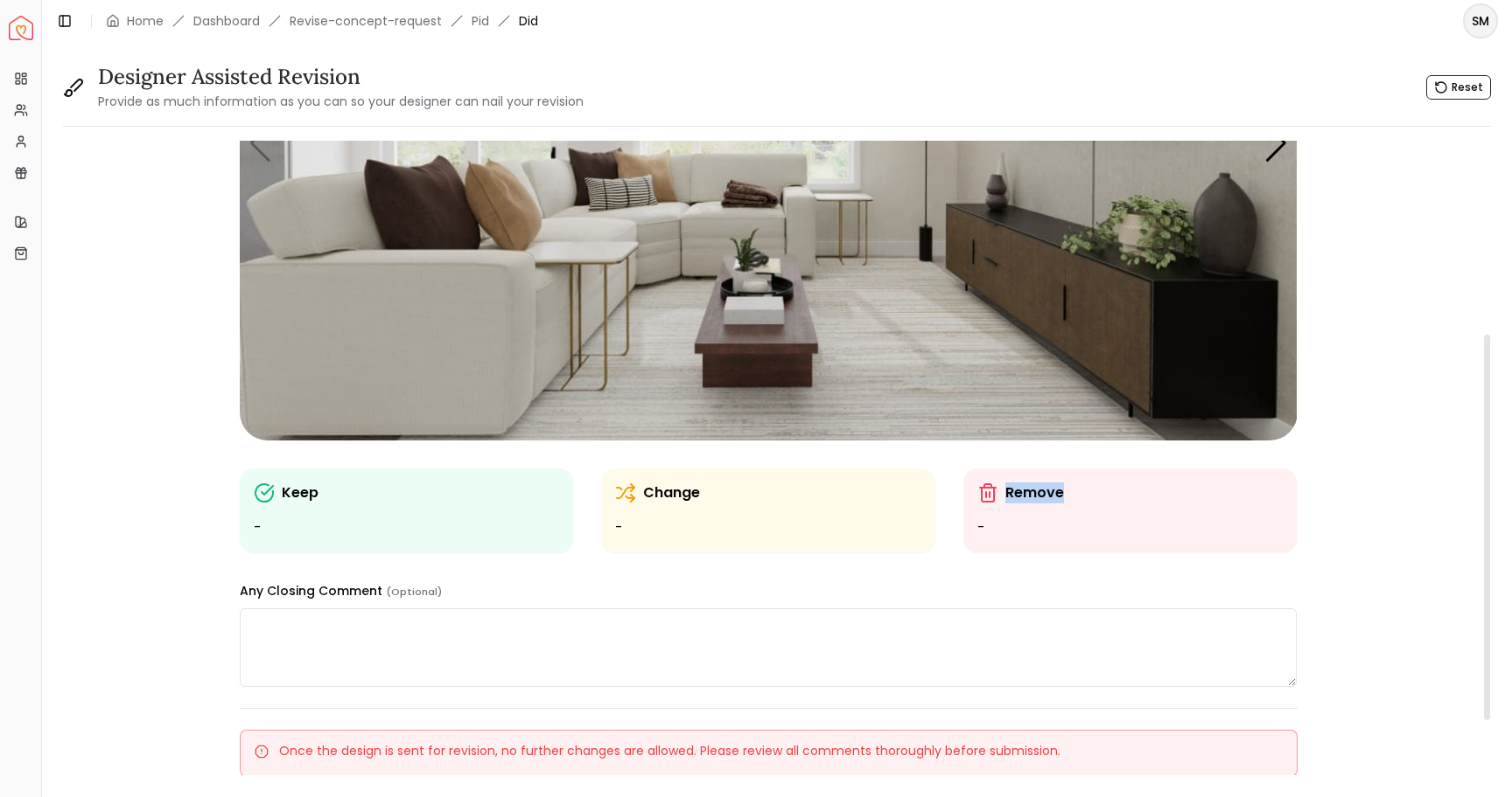
scroll to position [318, 0]
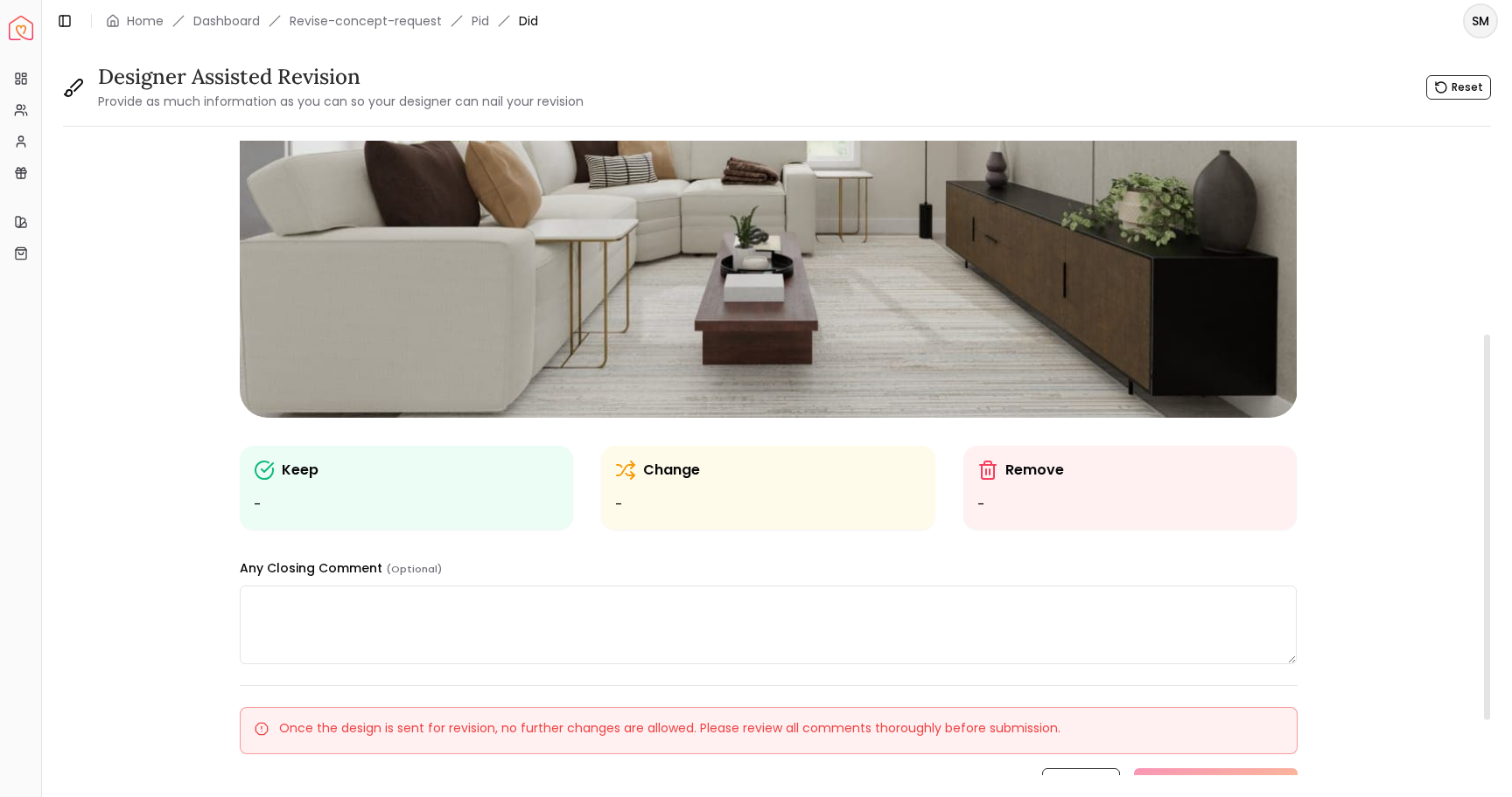
click at [255, 473] on icon at bounding box center [264, 470] width 17 height 17
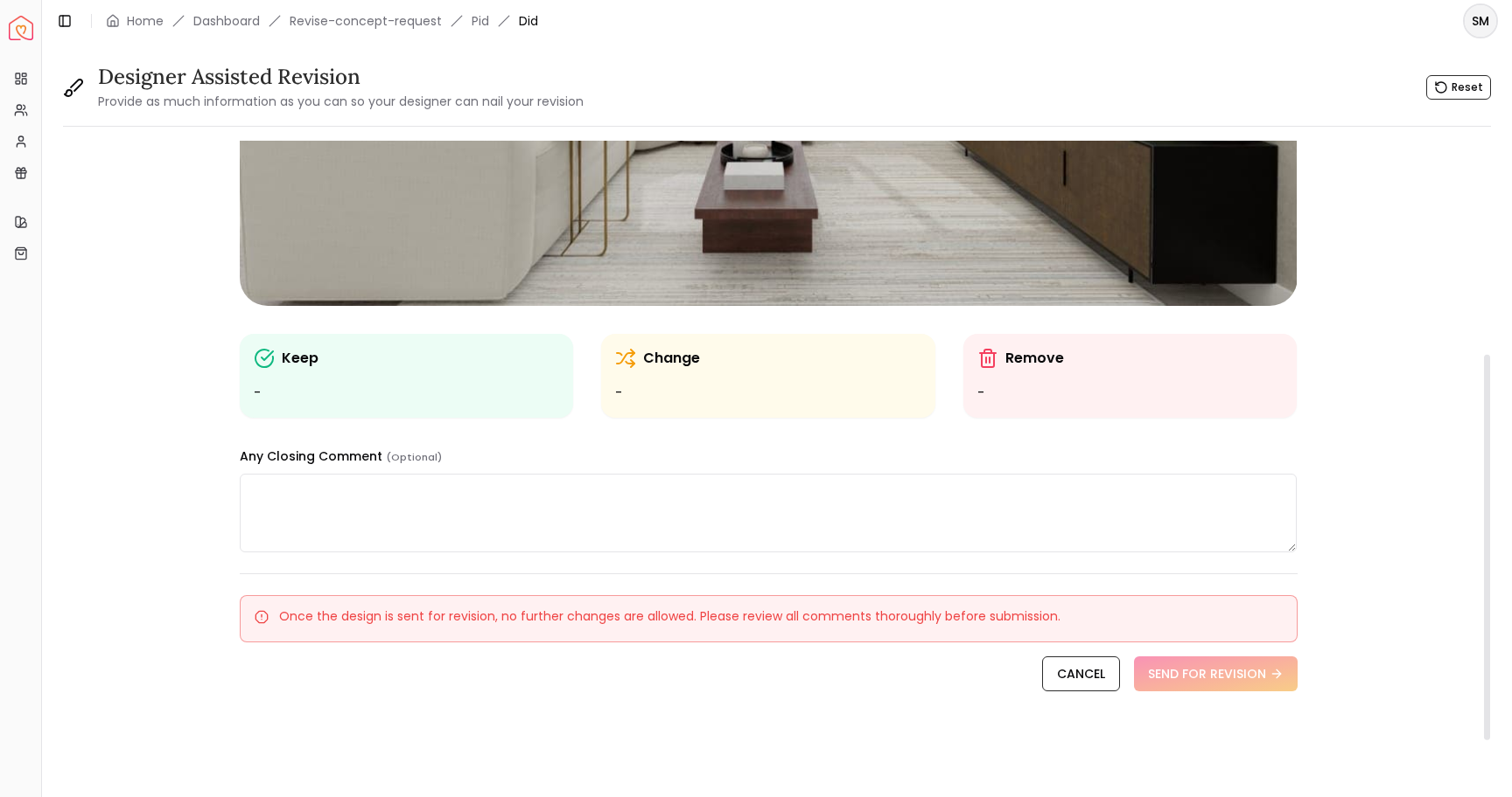
scroll to position [0, 0]
